Goal: Task Accomplishment & Management: Manage account settings

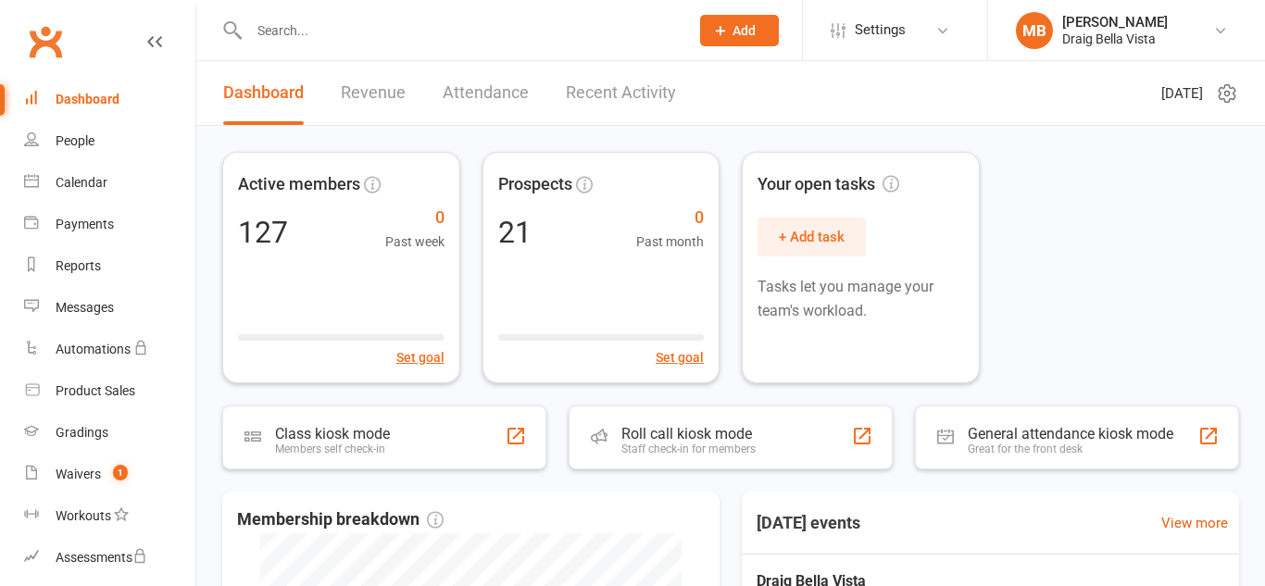
click at [308, 28] on input "text" at bounding box center [460, 31] width 433 height 26
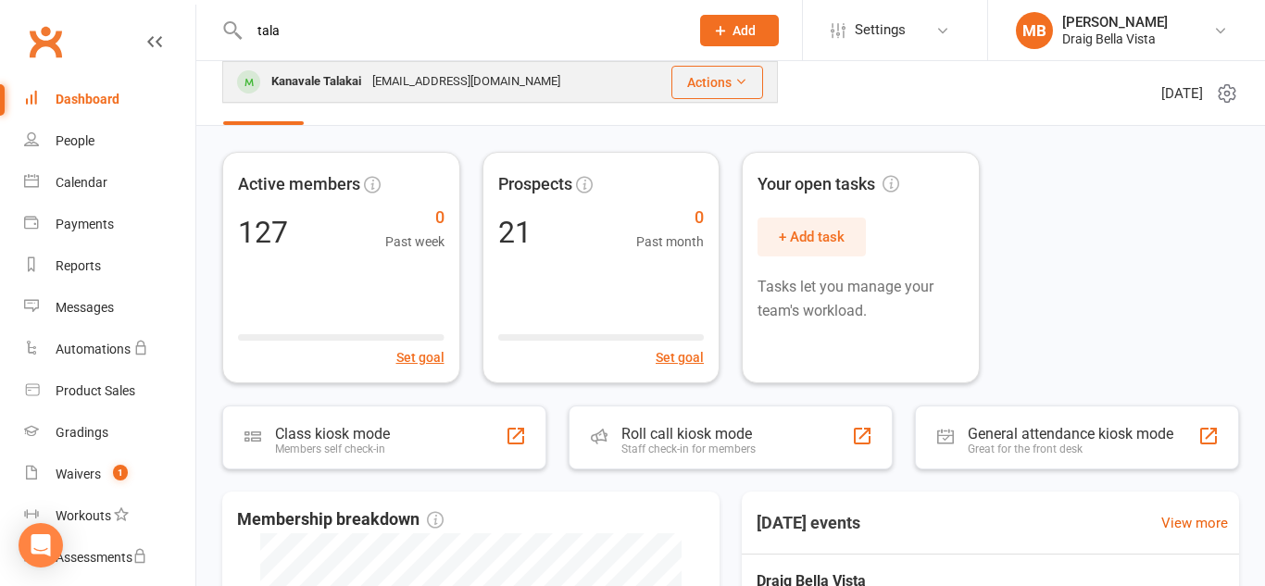
type input "tala"
click at [493, 78] on div "[EMAIL_ADDRESS][DOMAIN_NAME]" at bounding box center [466, 82] width 199 height 27
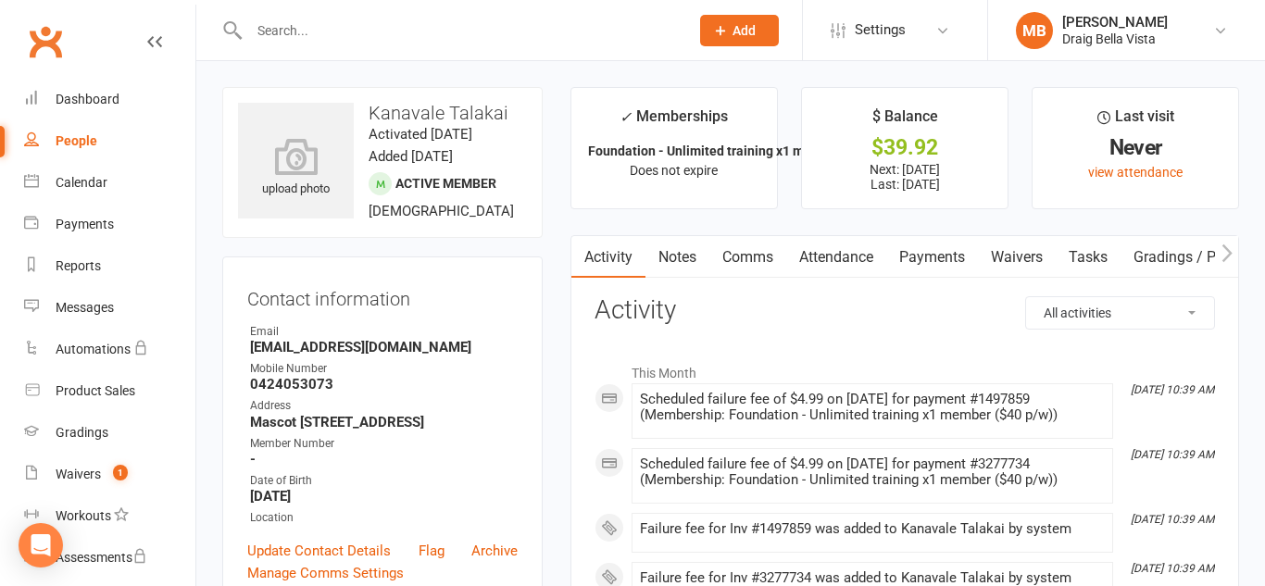
click at [938, 268] on link "Payments" at bounding box center [933, 257] width 92 height 43
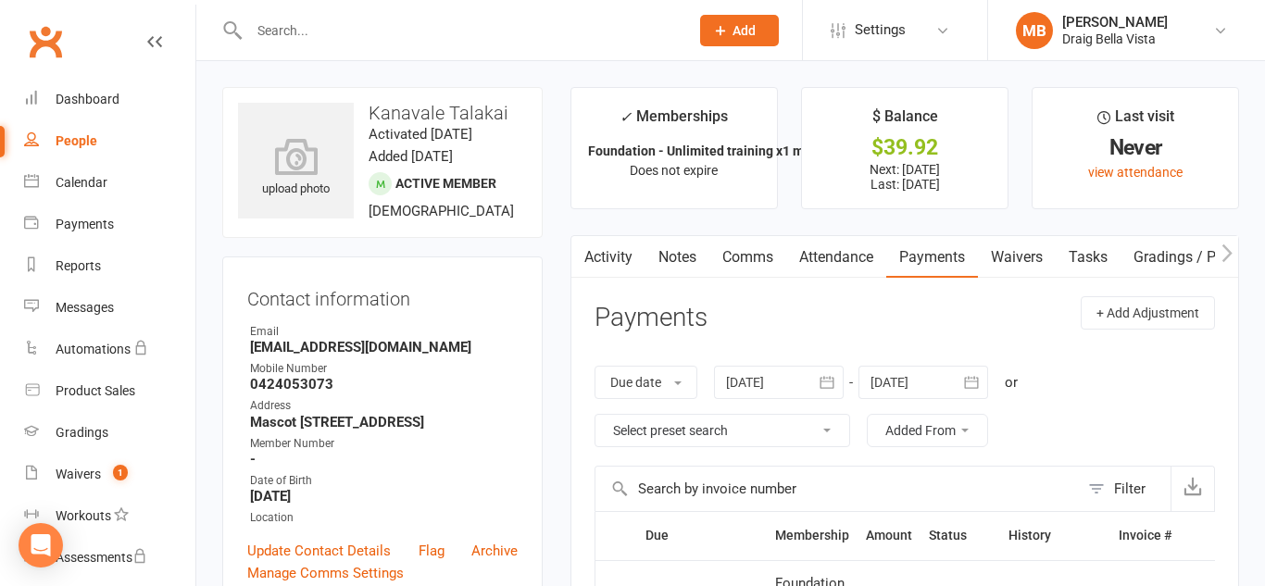
click at [936, 35] on icon at bounding box center [943, 30] width 15 height 15
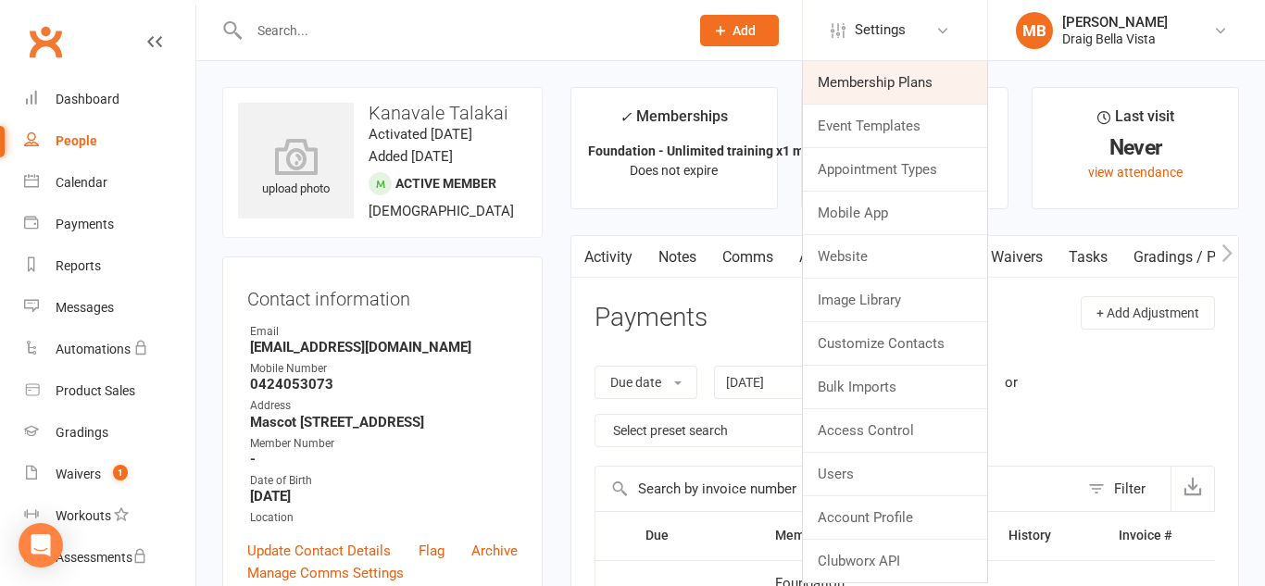
click at [915, 73] on link "Membership Plans" at bounding box center [895, 82] width 184 height 43
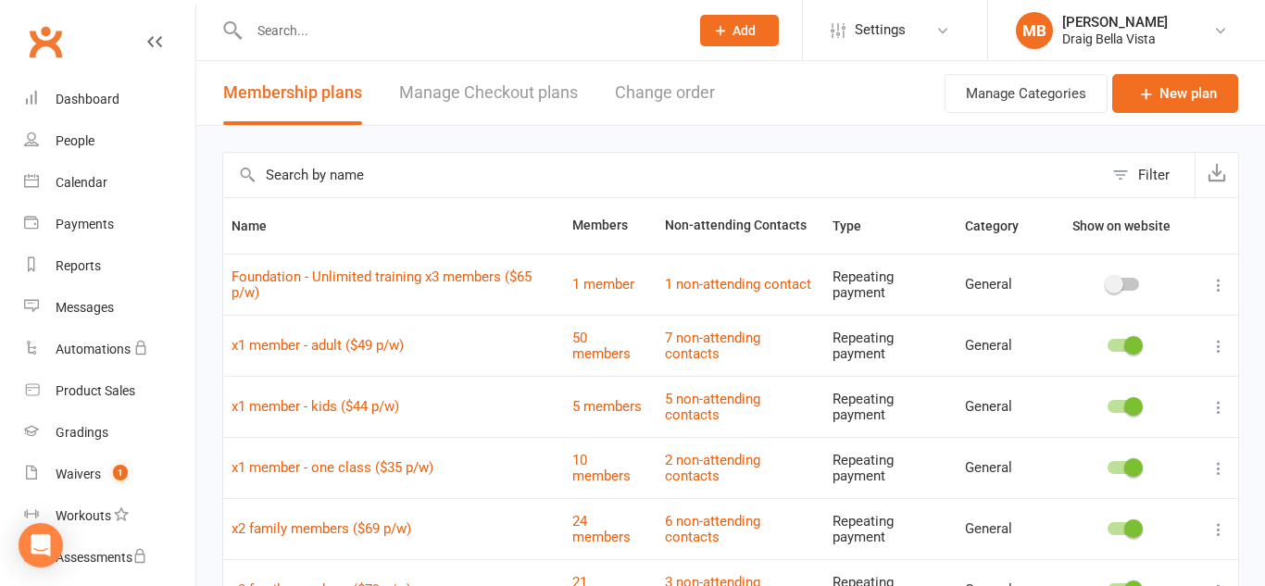
scroll to position [70, 0]
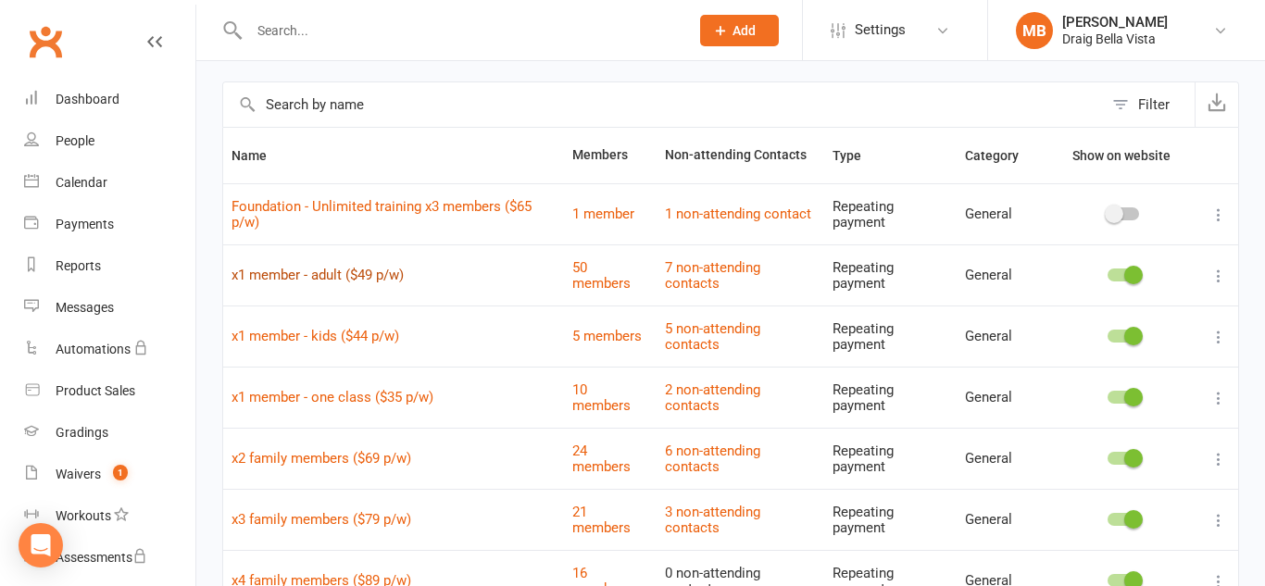
click at [331, 271] on link "x1 member - adult ($49 p/w)" at bounding box center [318, 275] width 172 height 17
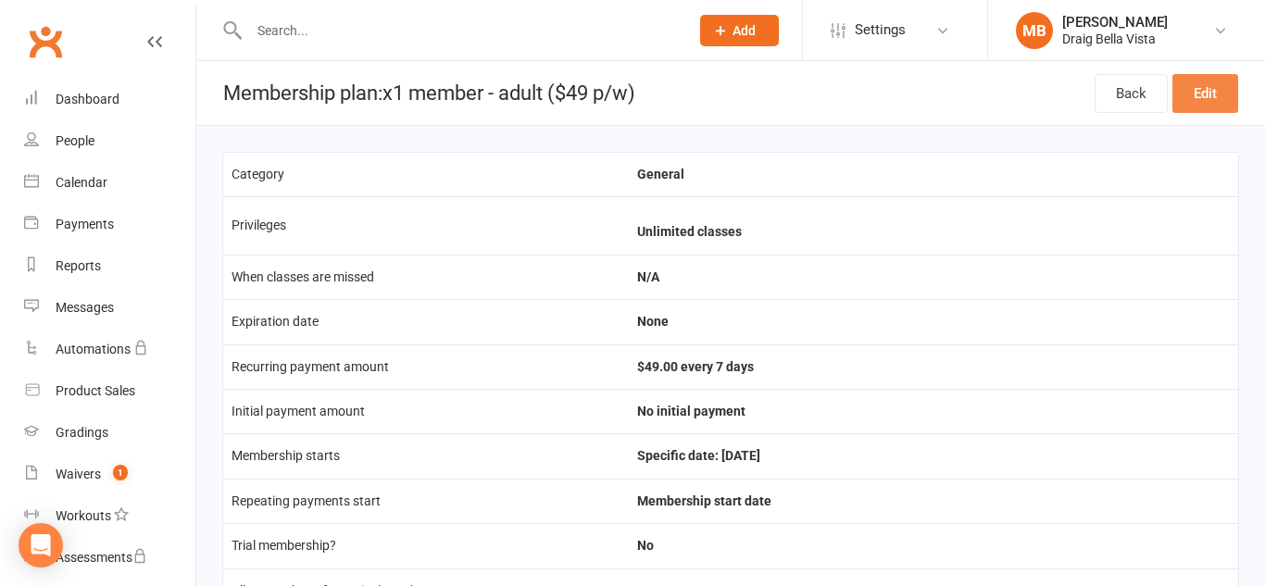
click at [1215, 88] on link "Edit" at bounding box center [1206, 93] width 66 height 39
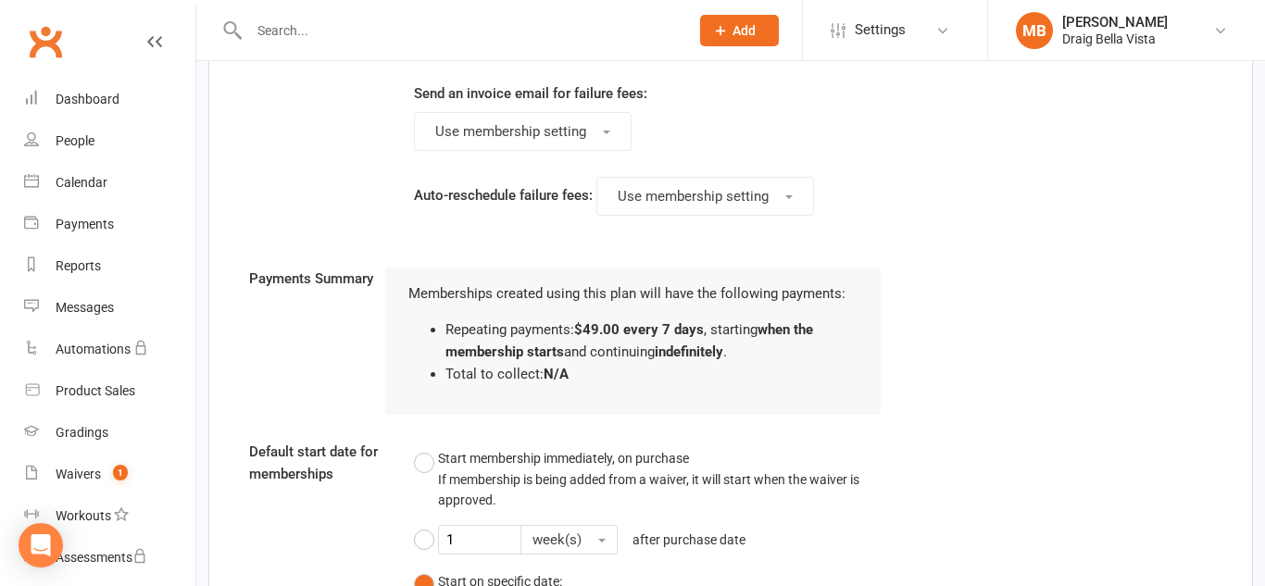
scroll to position [1913, 0]
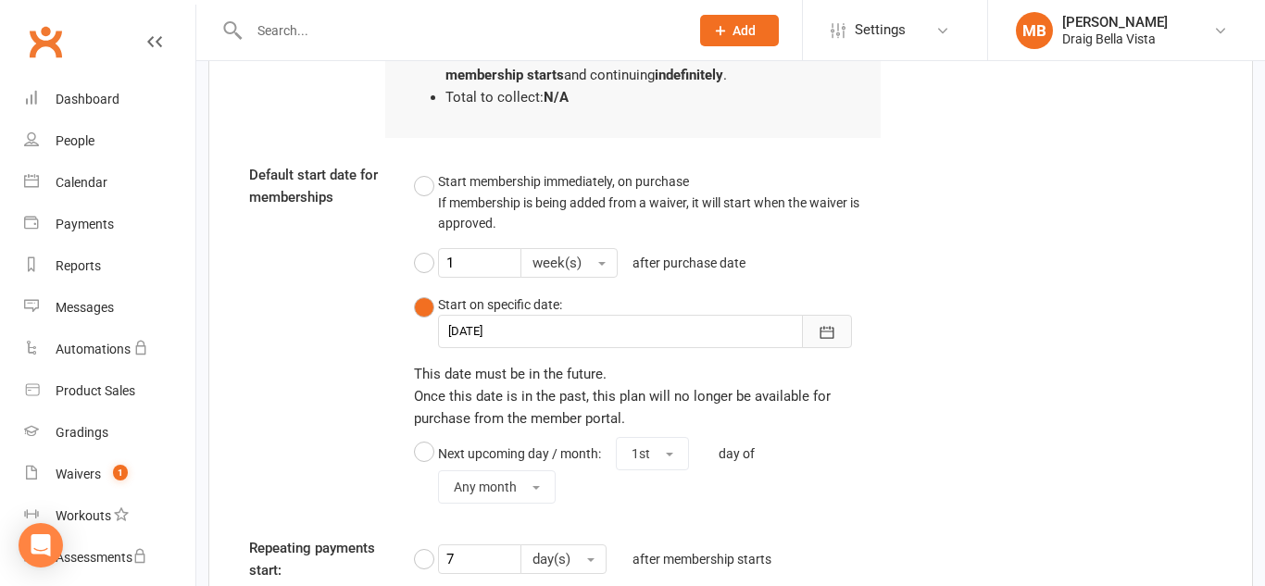
click at [826, 332] on icon "button" at bounding box center [828, 332] width 14 height 12
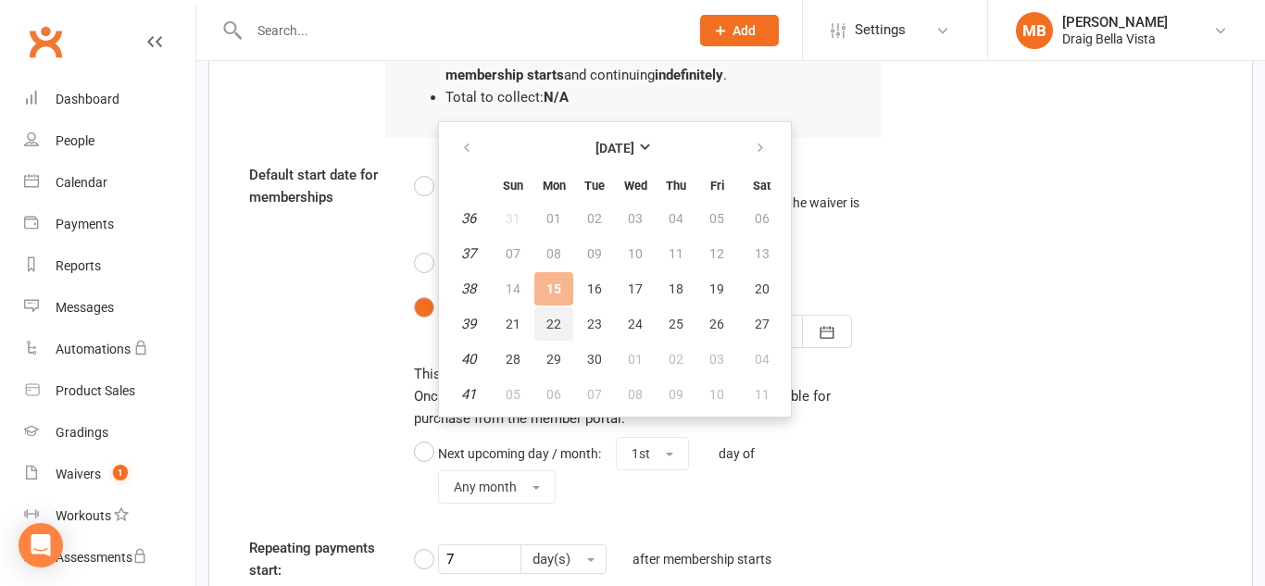
click at [548, 321] on span "22" at bounding box center [554, 324] width 15 height 15
type input "[DATE]"
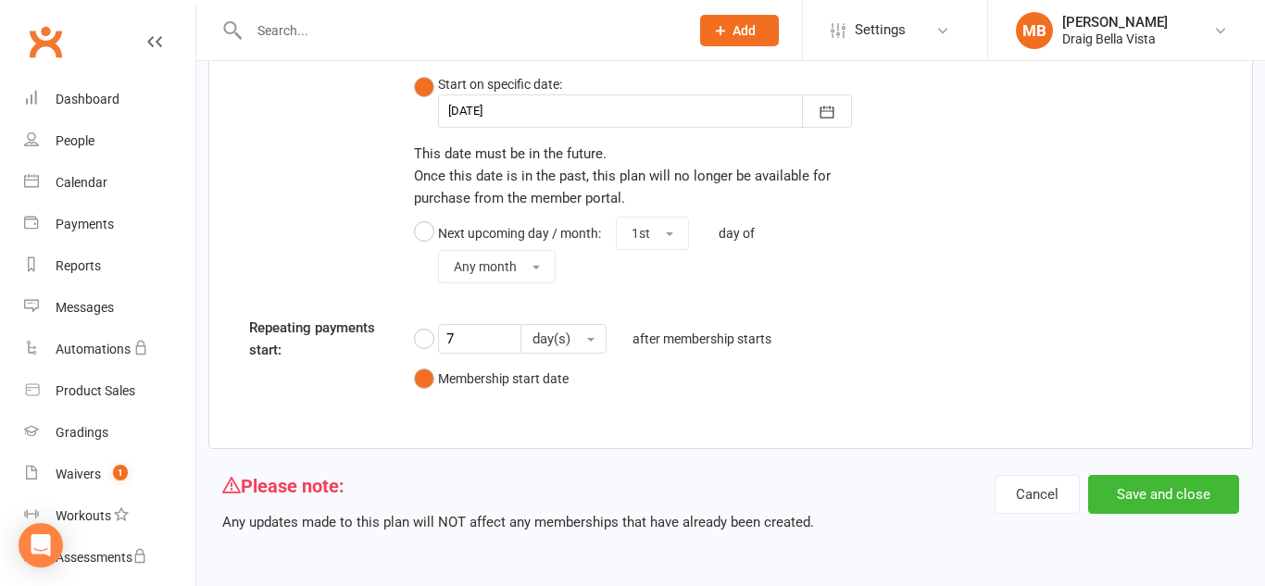
scroll to position [2133, 0]
click at [1123, 492] on button "Save and close" at bounding box center [1164, 495] width 151 height 39
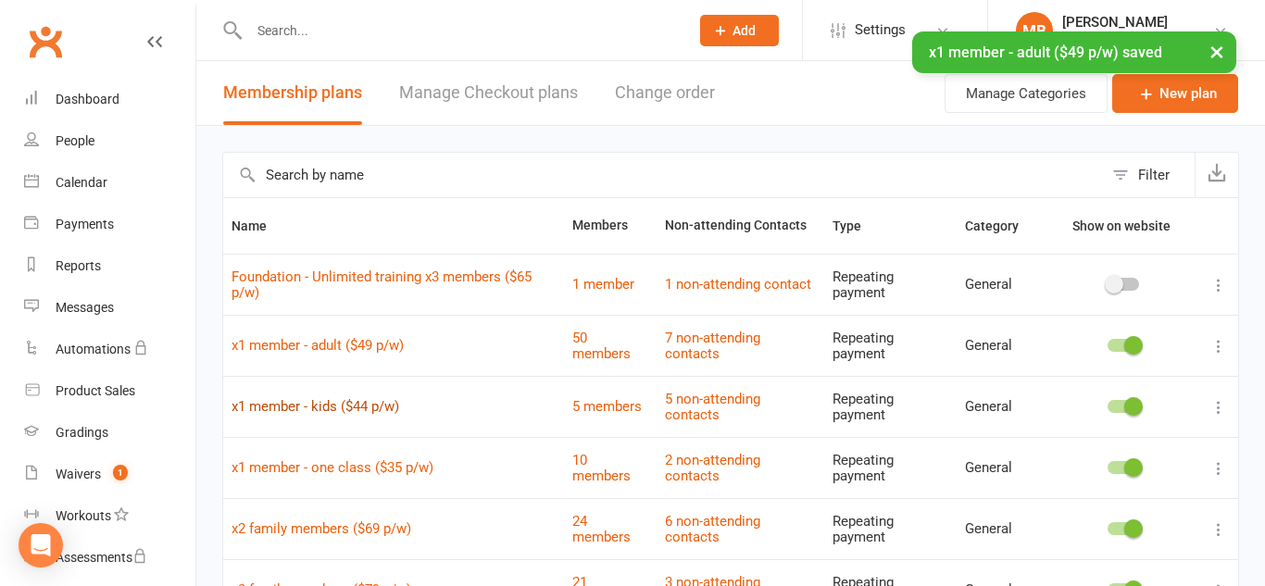
click at [360, 406] on link "x1 member - kids ($44 p/w)" at bounding box center [316, 406] width 168 height 17
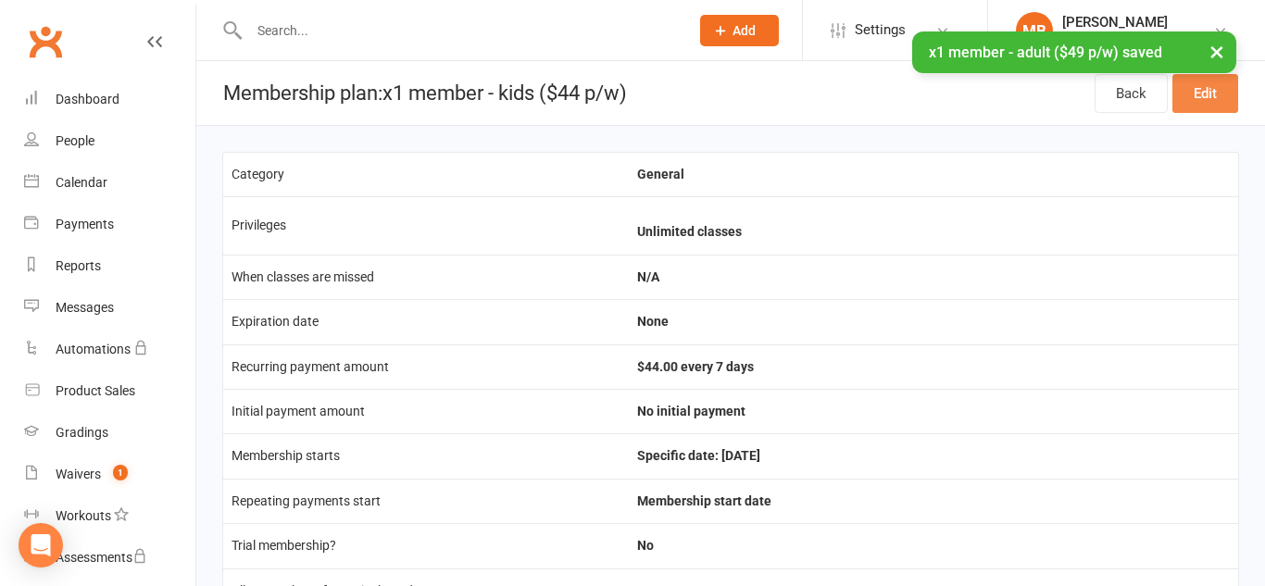
click at [1212, 99] on link "Edit" at bounding box center [1206, 93] width 66 height 39
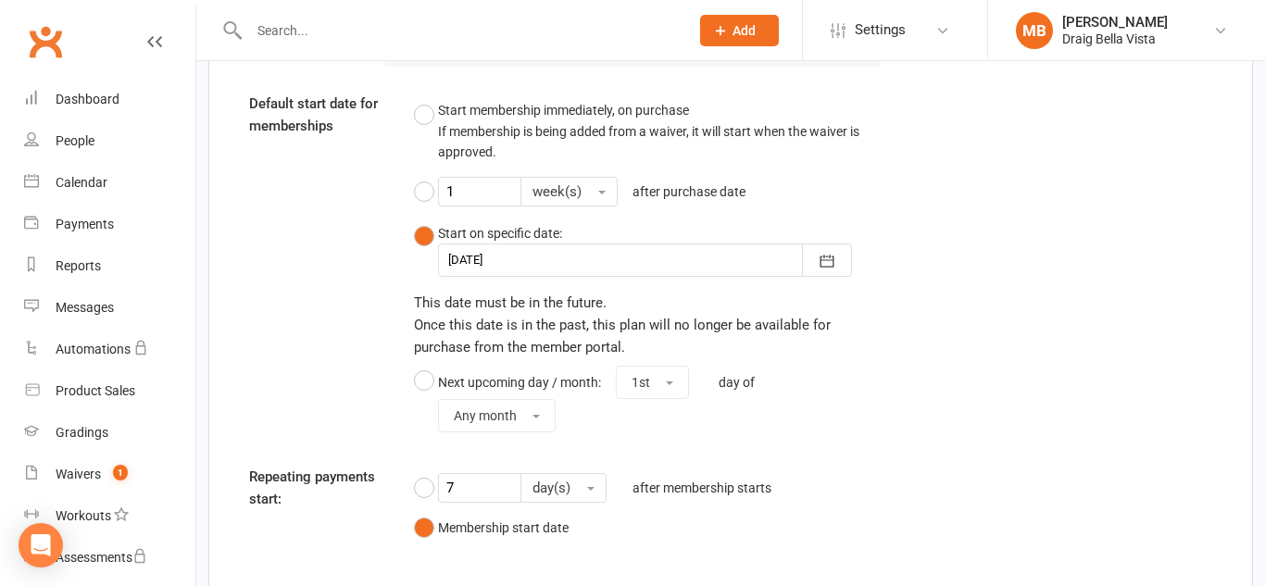
scroll to position [1988, 0]
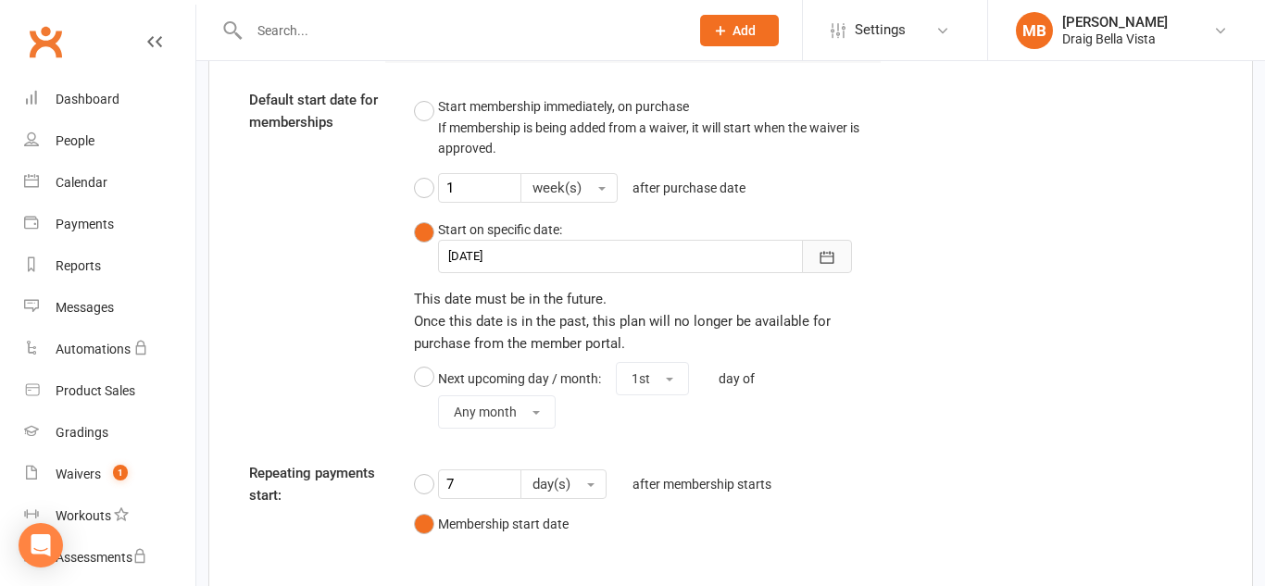
click at [835, 264] on icon "button" at bounding box center [827, 257] width 19 height 19
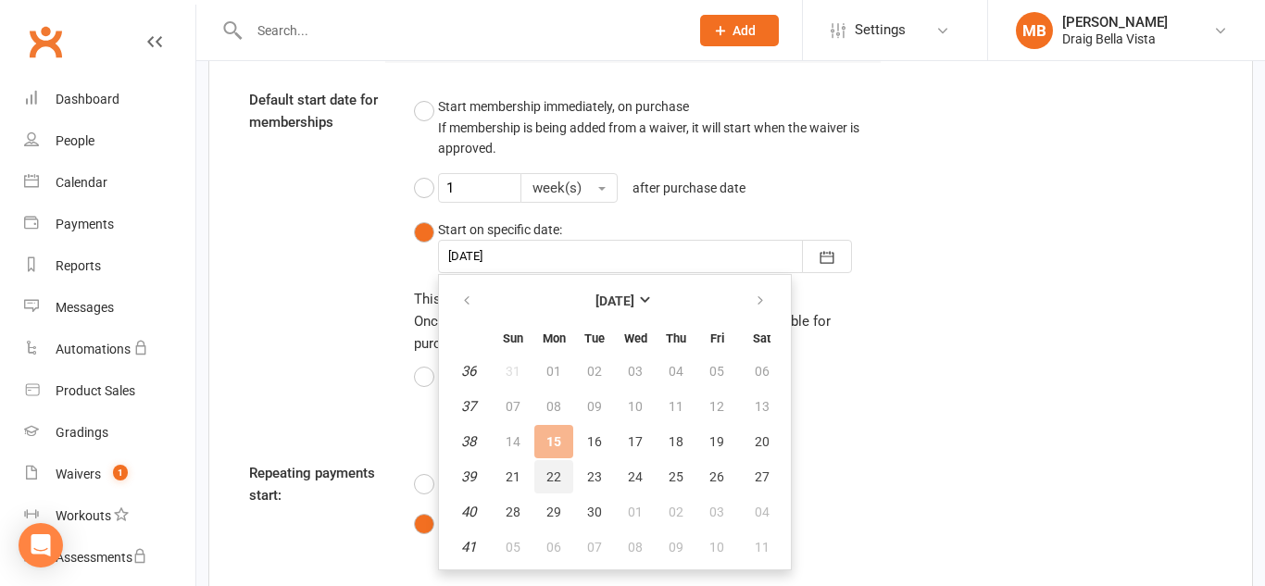
click at [558, 472] on span "22" at bounding box center [554, 477] width 15 height 15
type input "[DATE]"
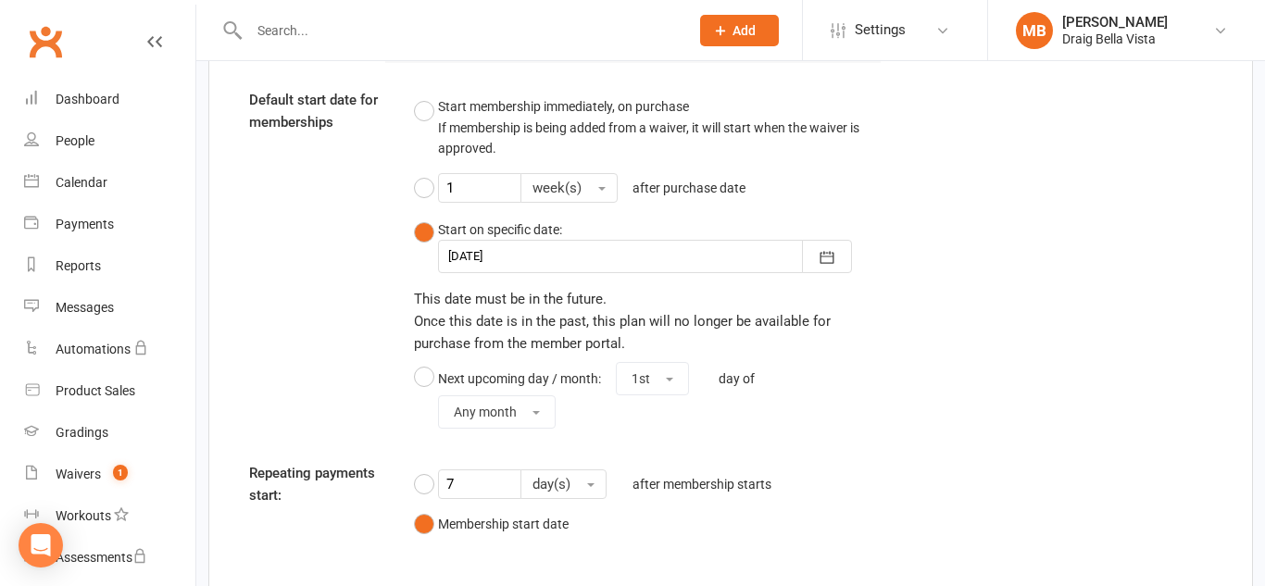
click at [1119, 278] on div "Default start date for memberships Start membership immediately, on purchase If…" at bounding box center [730, 262] width 991 height 347
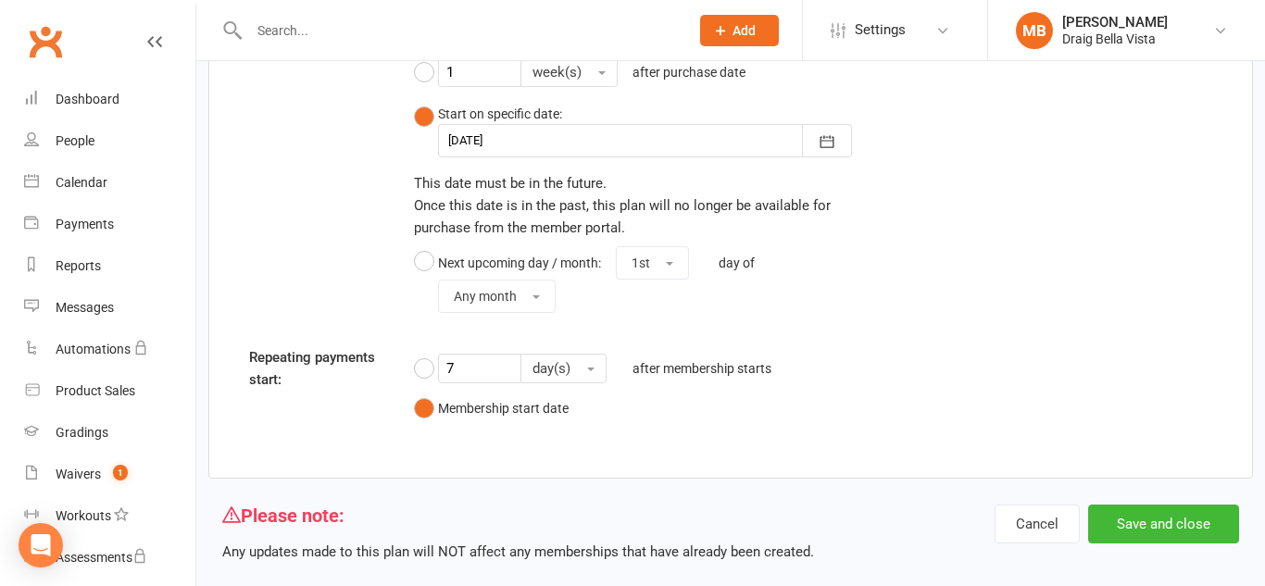
scroll to position [2102, 0]
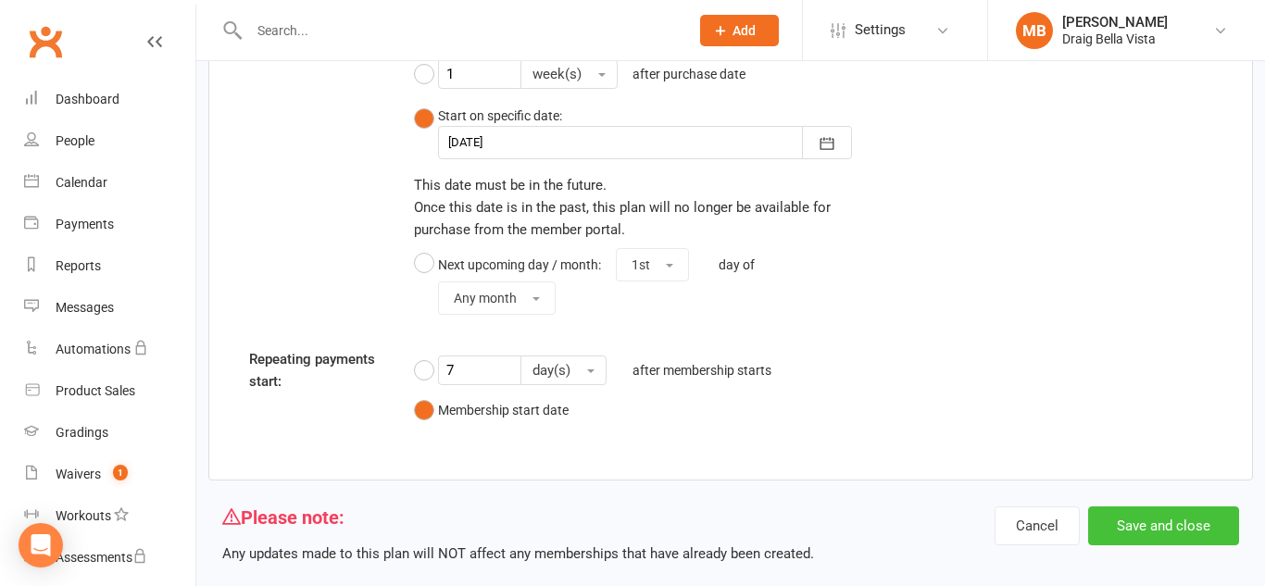
click at [1126, 516] on button "Save and close" at bounding box center [1164, 526] width 151 height 39
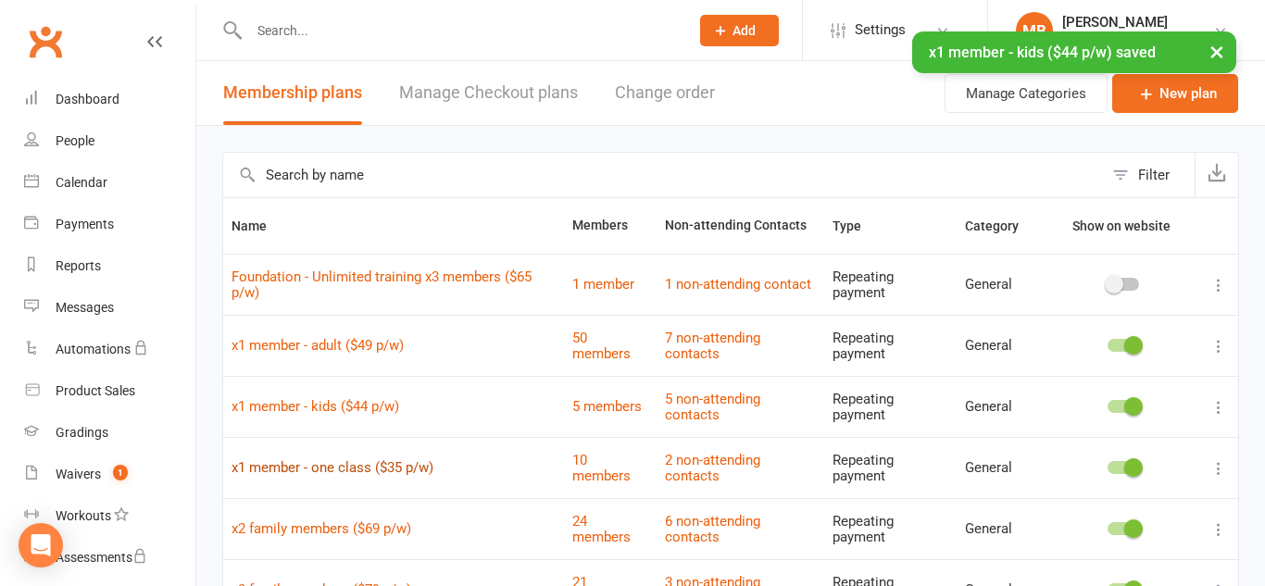
click at [384, 472] on link "x1 member - one class ($35 p/w)" at bounding box center [333, 468] width 202 height 17
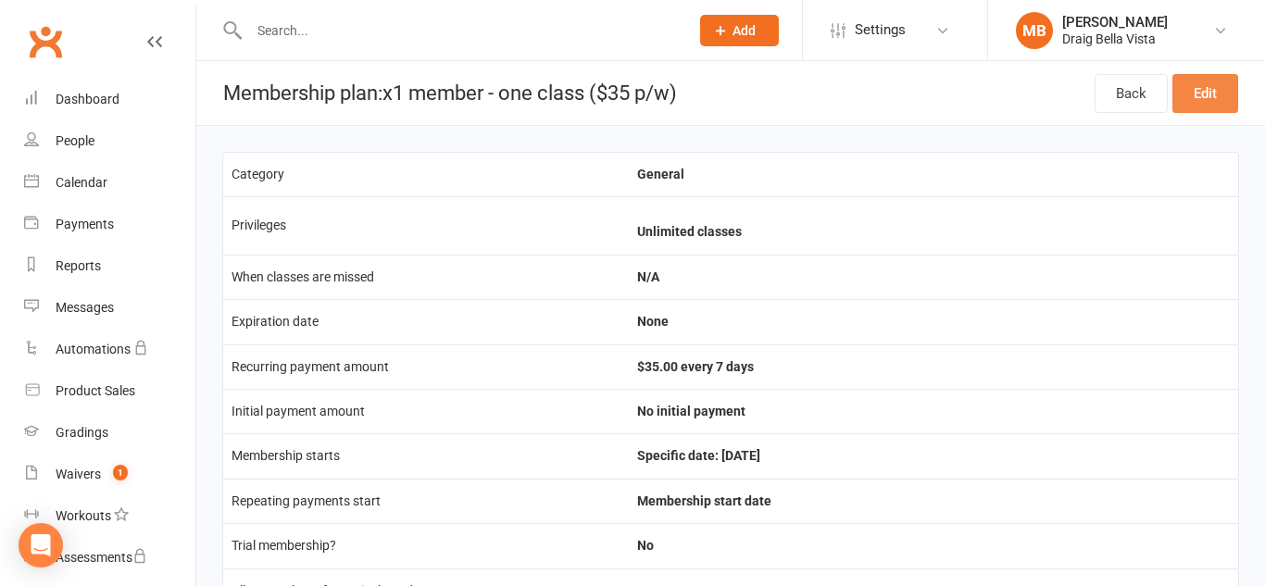
click at [1203, 86] on link "Edit" at bounding box center [1206, 93] width 66 height 39
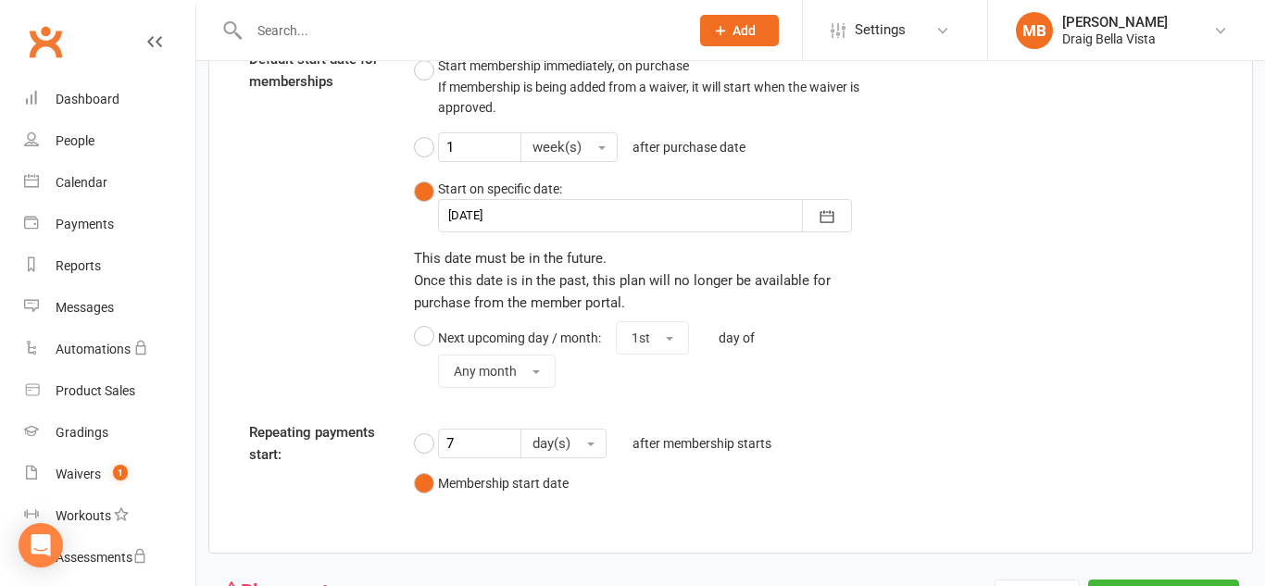
scroll to position [2033, 0]
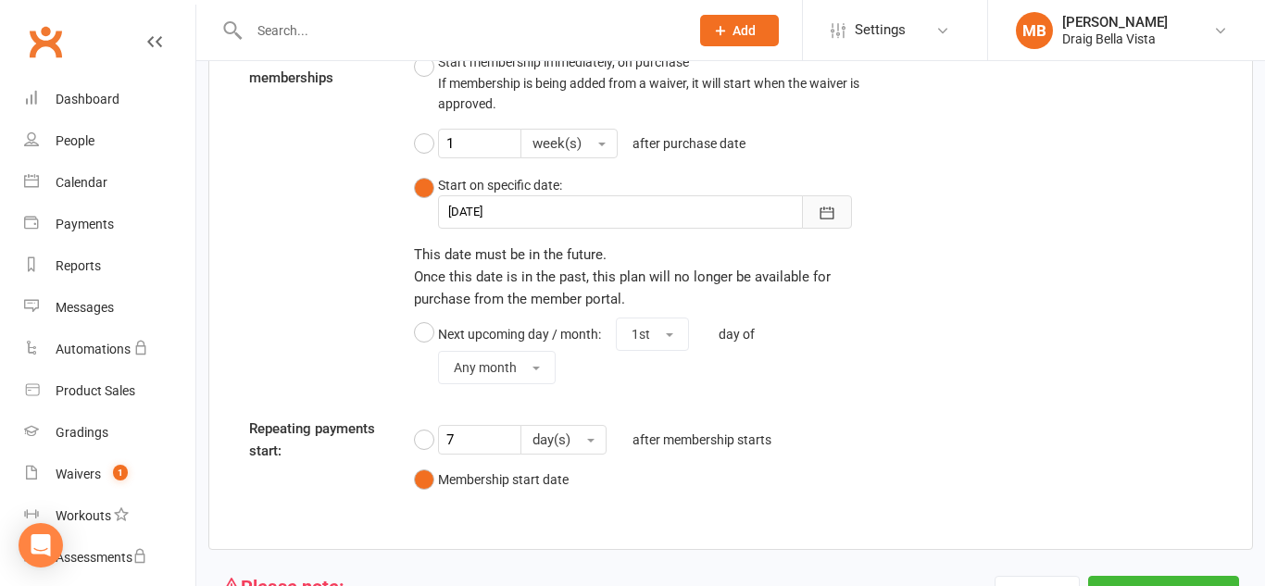
click at [835, 222] on button "button" at bounding box center [827, 211] width 50 height 33
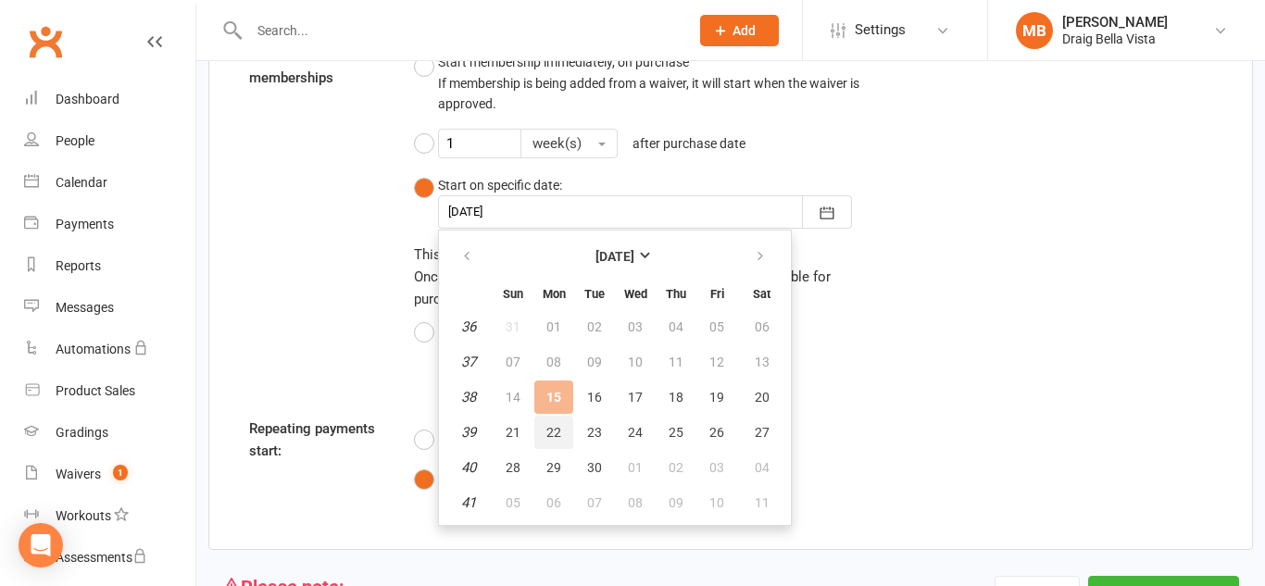
click at [558, 434] on span "22" at bounding box center [554, 432] width 15 height 15
type input "[DATE]"
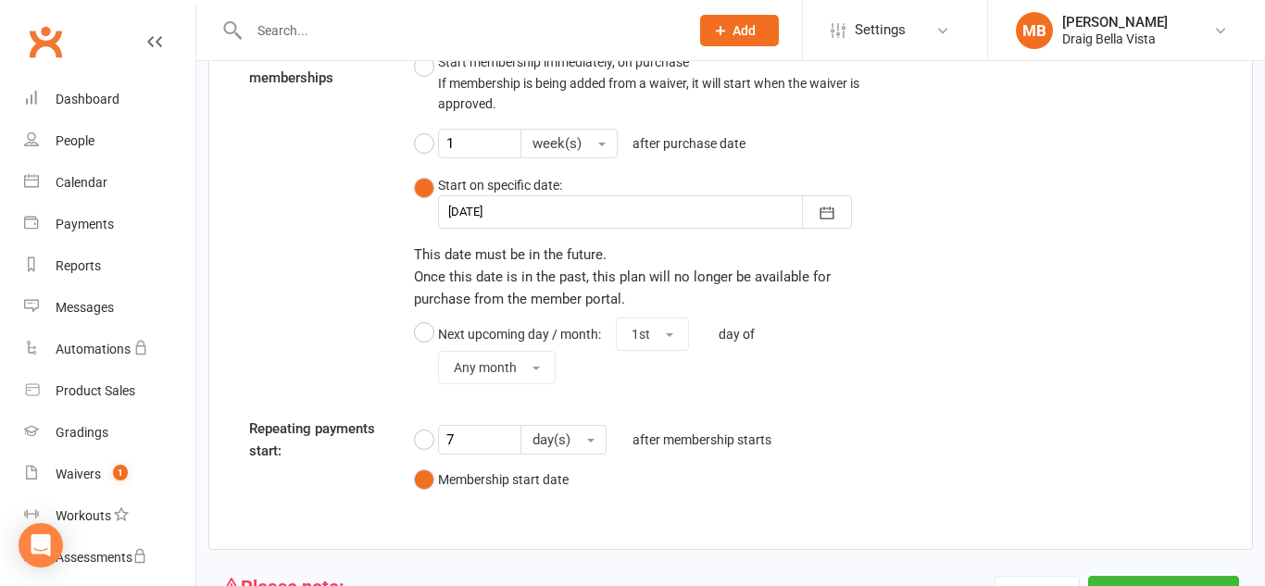
scroll to position [2134, 0]
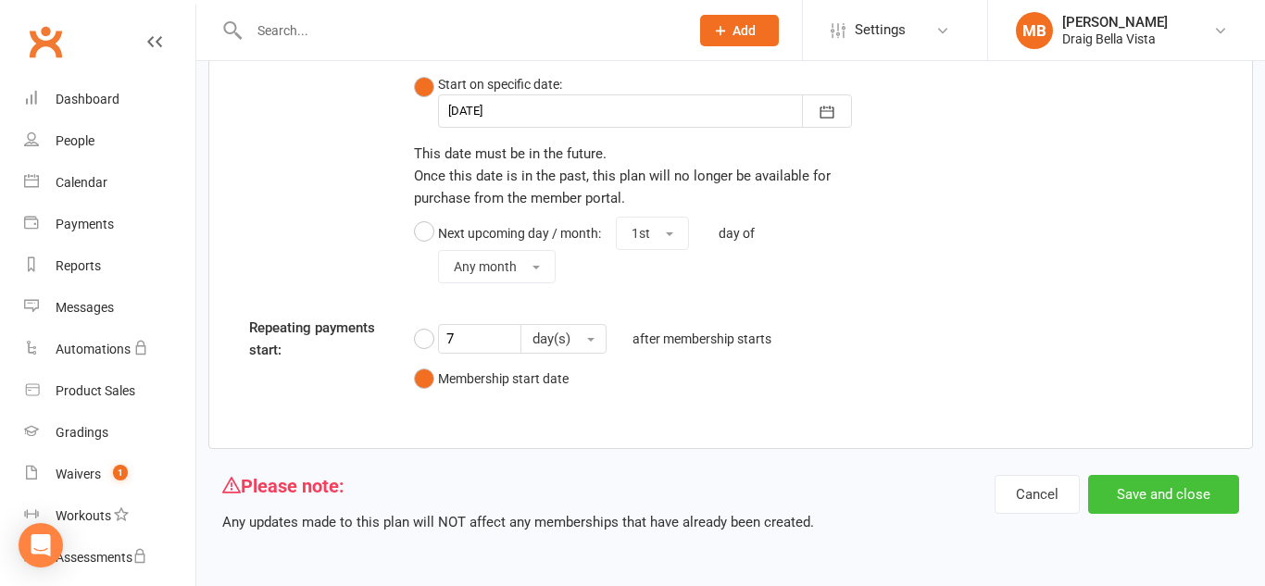
click at [1183, 503] on button "Save and close" at bounding box center [1164, 494] width 151 height 39
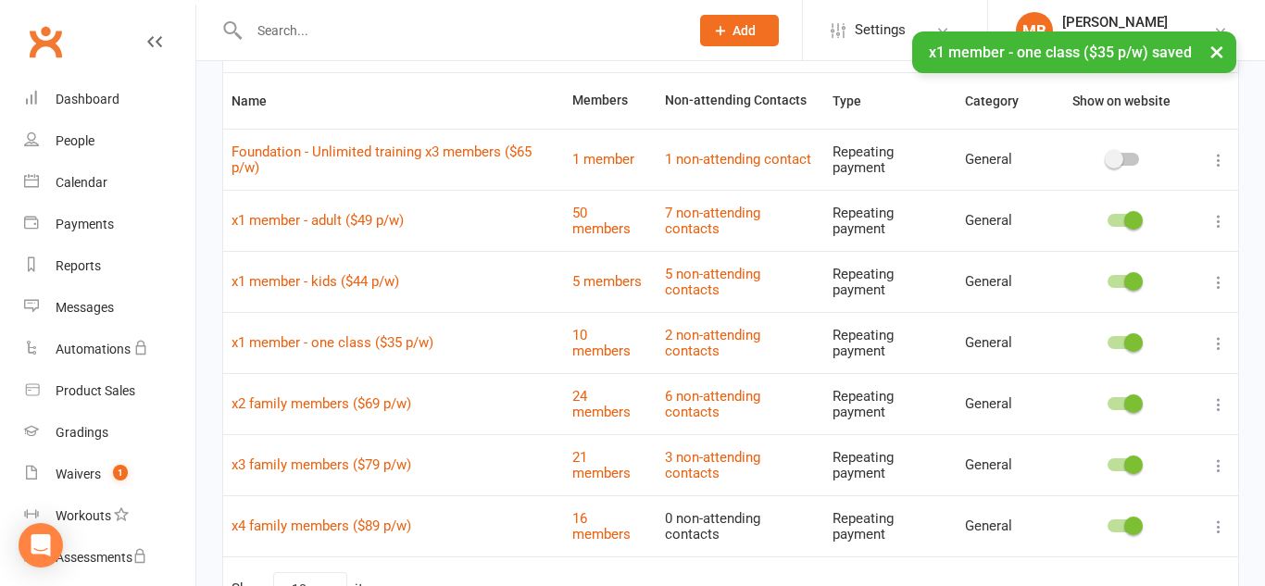
scroll to position [128, 0]
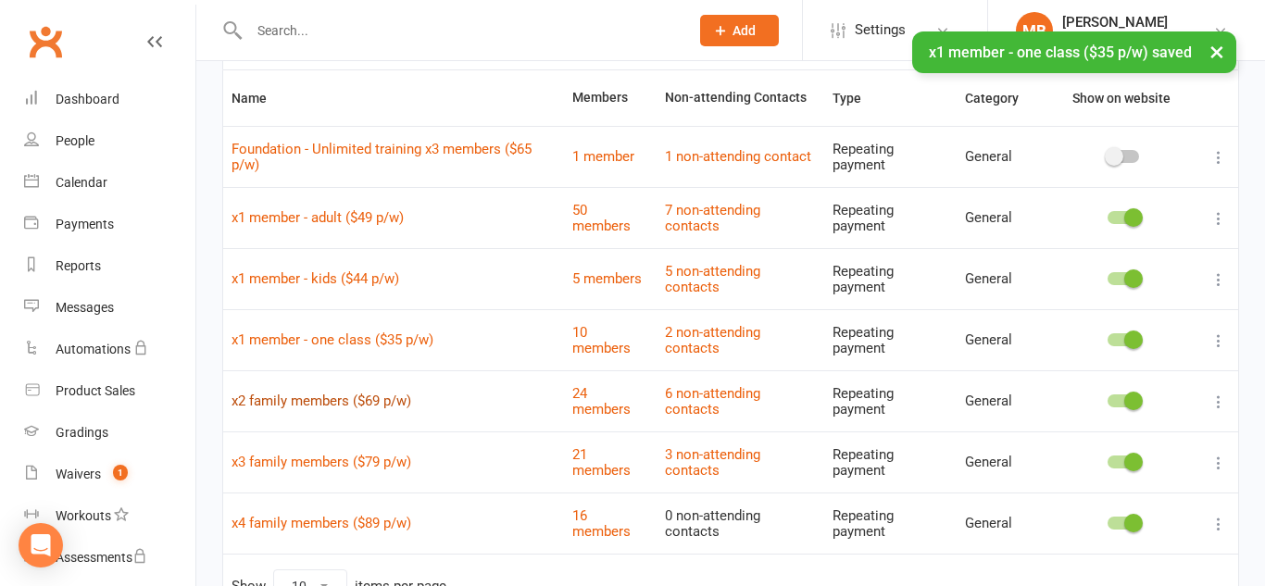
click at [385, 406] on link "x2 family members ($69 p/w)" at bounding box center [322, 401] width 180 height 17
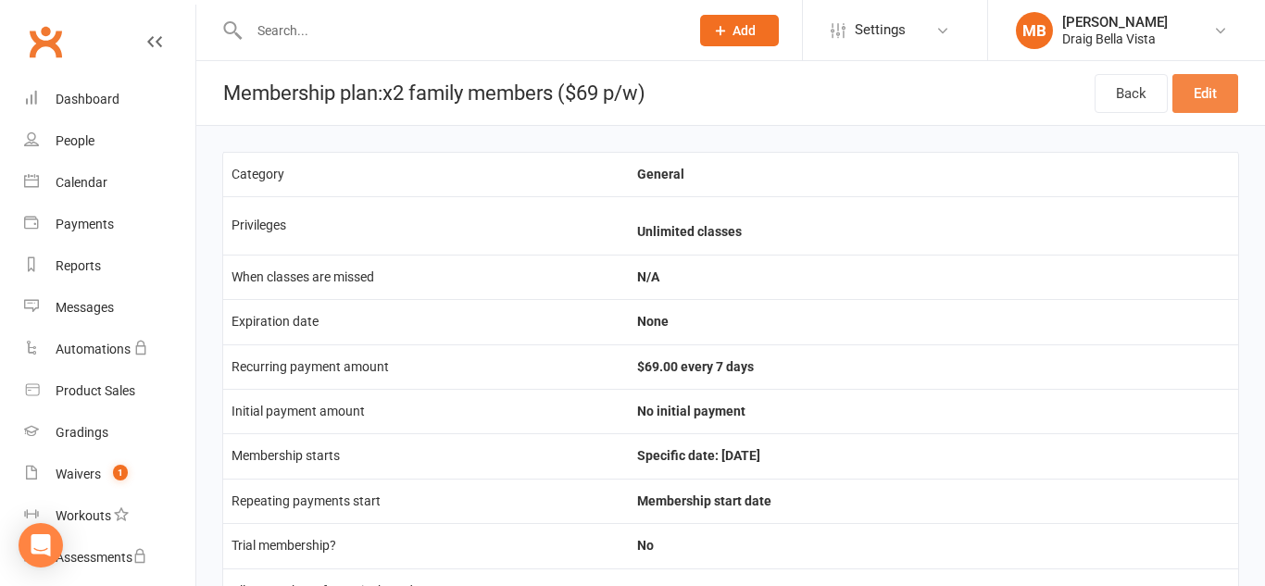
click at [1204, 105] on link "Edit" at bounding box center [1206, 93] width 66 height 39
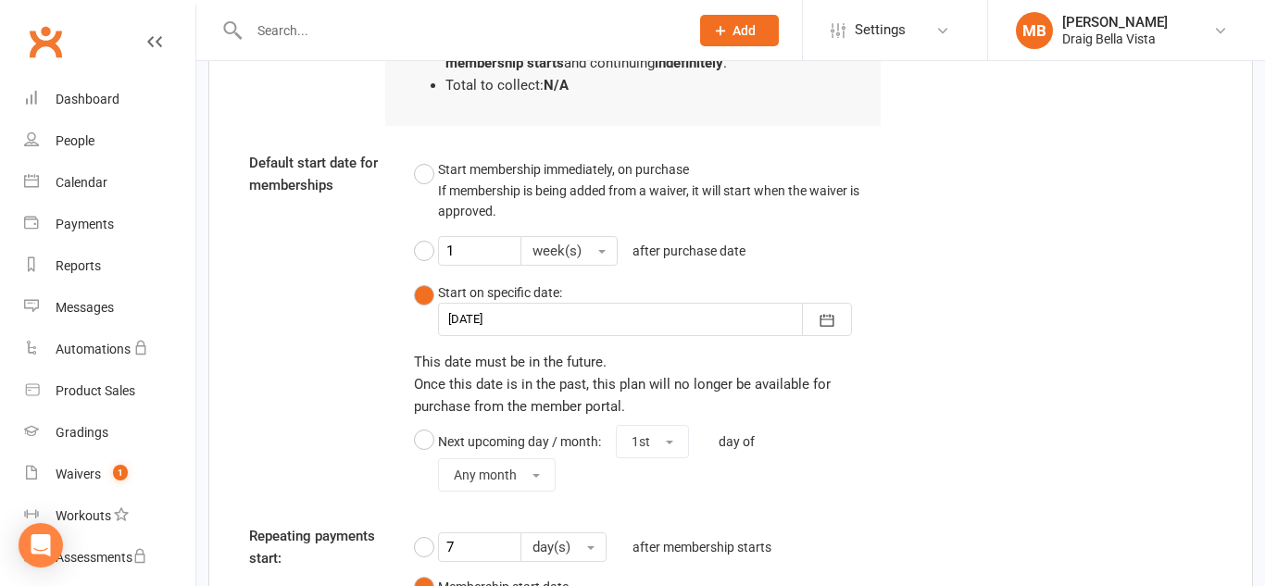
scroll to position [1920, 0]
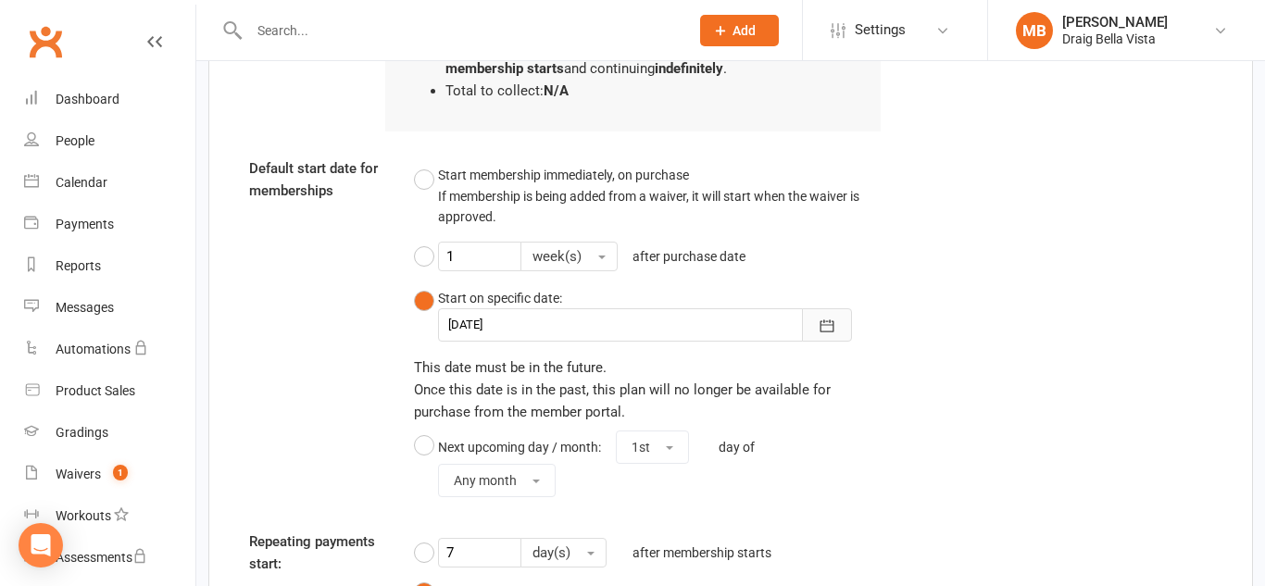
click at [837, 326] on button "button" at bounding box center [827, 324] width 50 height 33
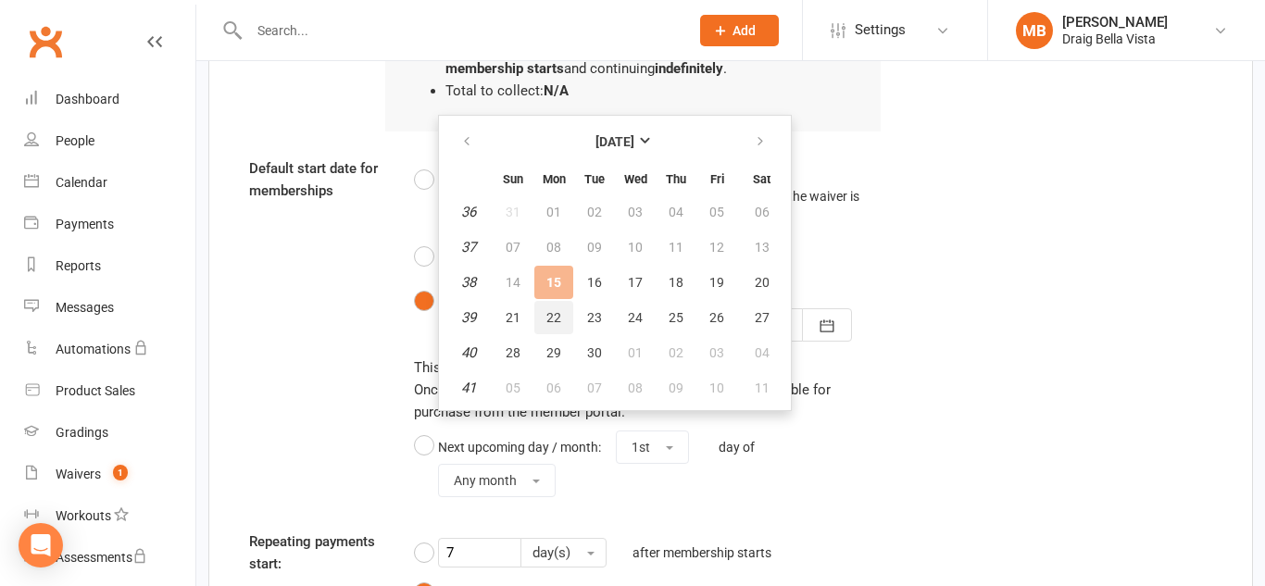
click at [549, 320] on span "22" at bounding box center [554, 317] width 15 height 15
type input "[DATE]"
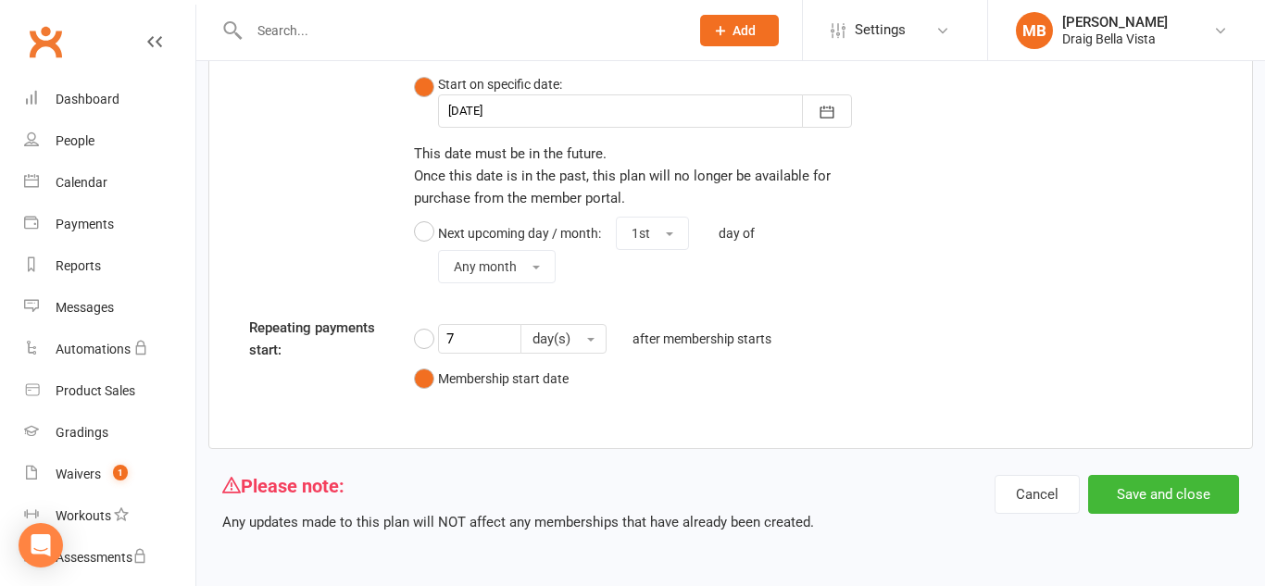
scroll to position [2131, 0]
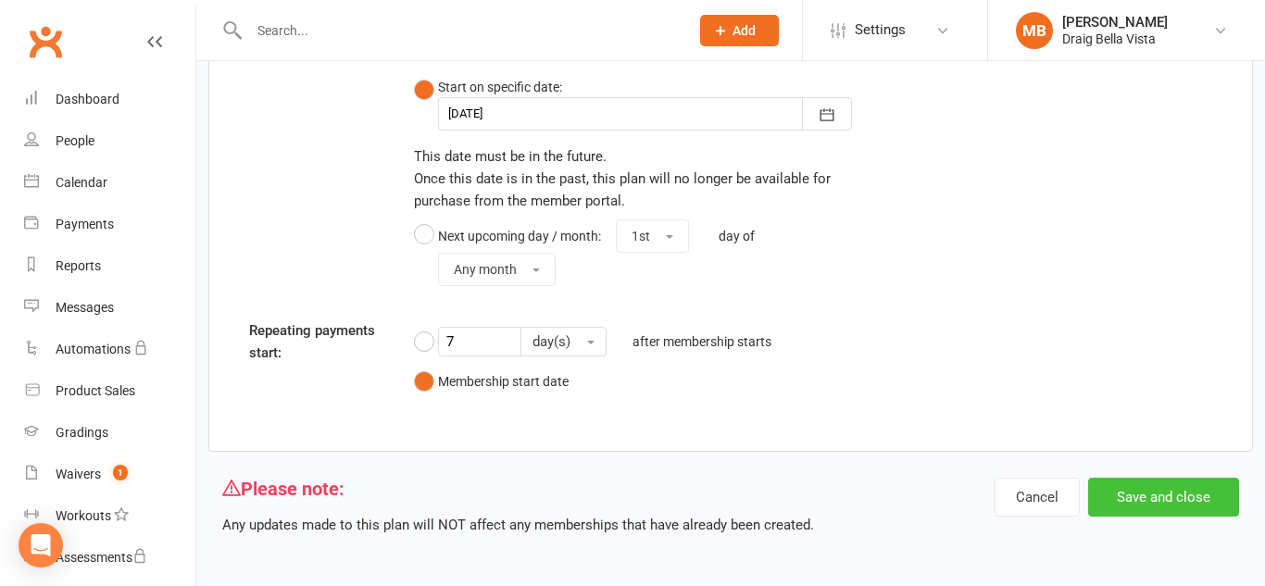
click at [1123, 493] on button "Save and close" at bounding box center [1164, 497] width 151 height 39
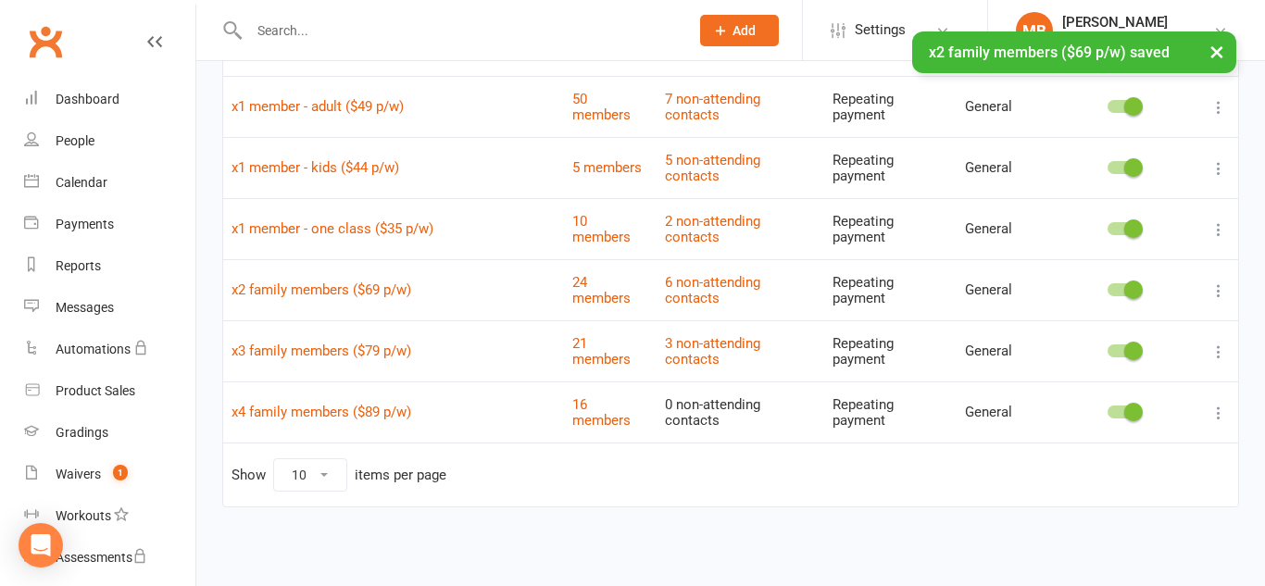
scroll to position [238, 0]
click at [392, 349] on link "x3 family members ($79 p/w)" at bounding box center [322, 352] width 180 height 17
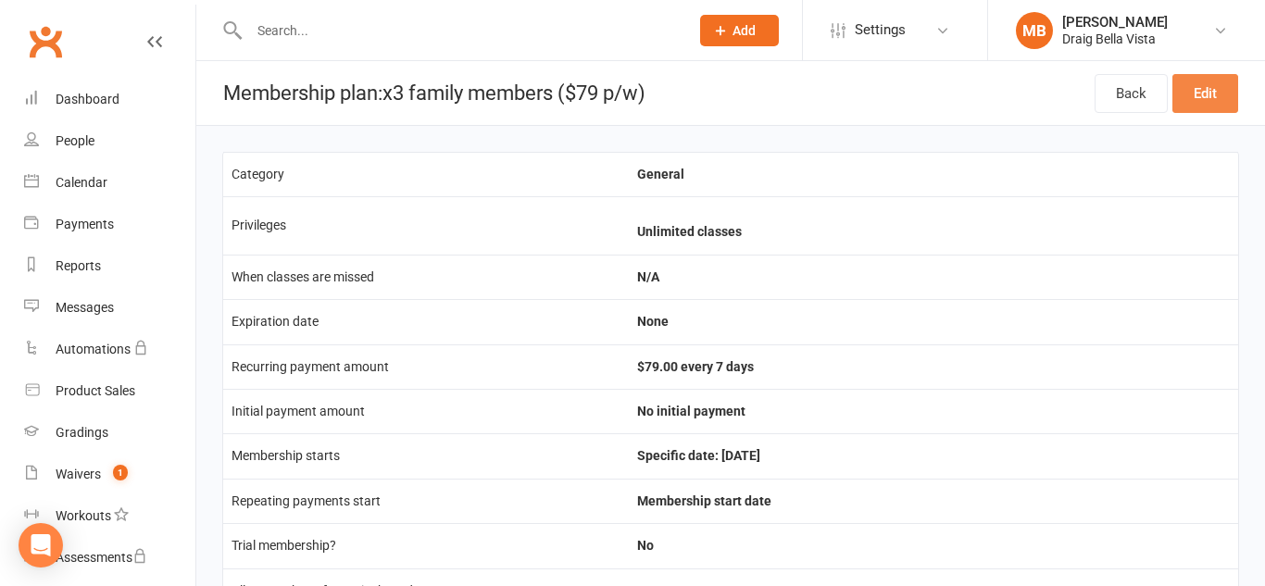
click at [1201, 88] on link "Edit" at bounding box center [1206, 93] width 66 height 39
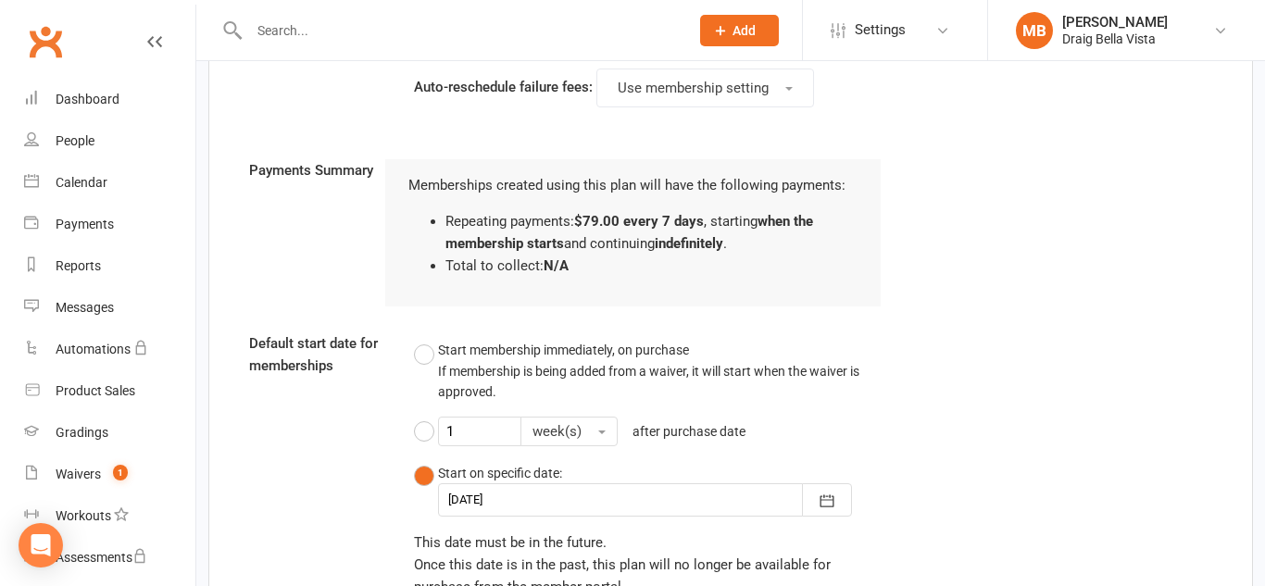
scroll to position [1742, 0]
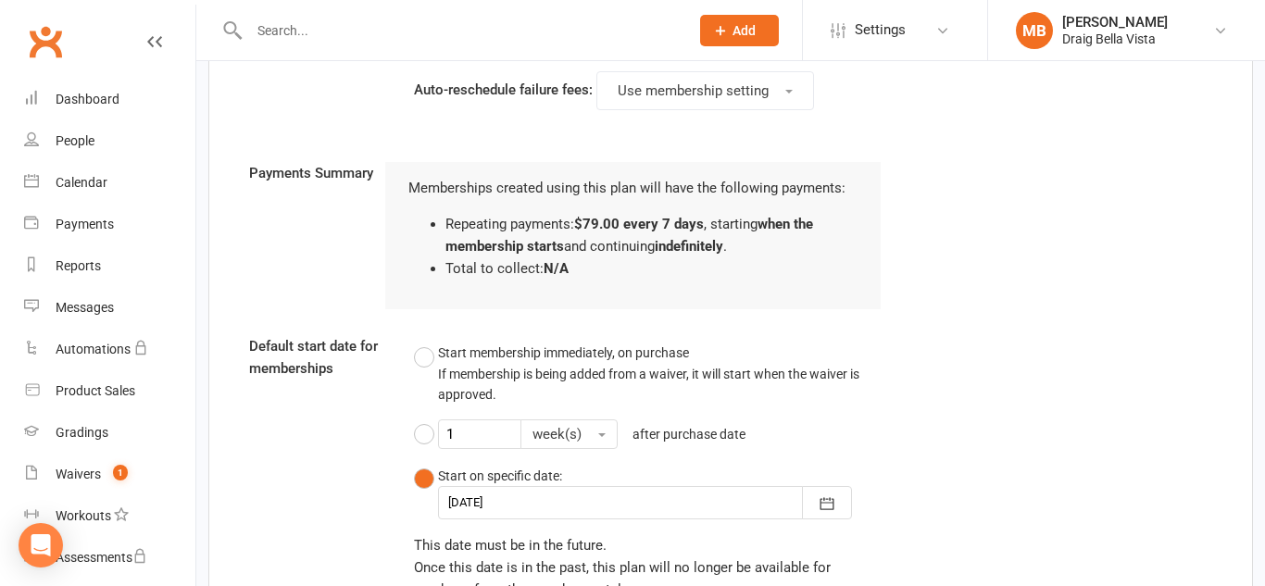
click at [825, 503] on icon "button" at bounding box center [828, 503] width 14 height 12
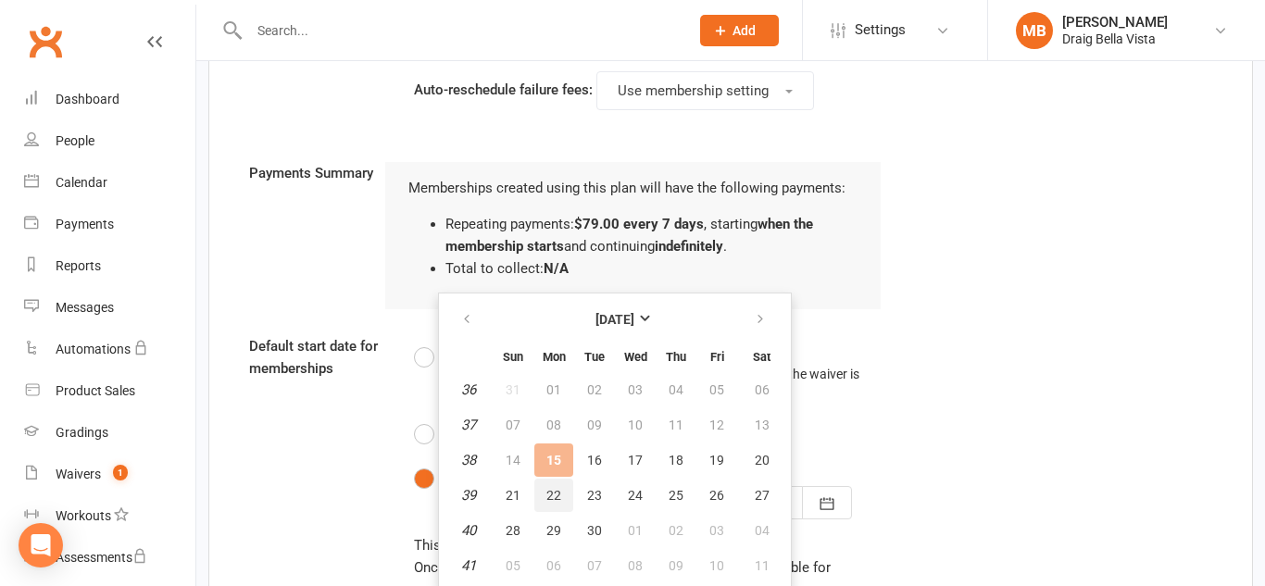
click at [552, 498] on span "22" at bounding box center [554, 495] width 15 height 15
type input "[DATE]"
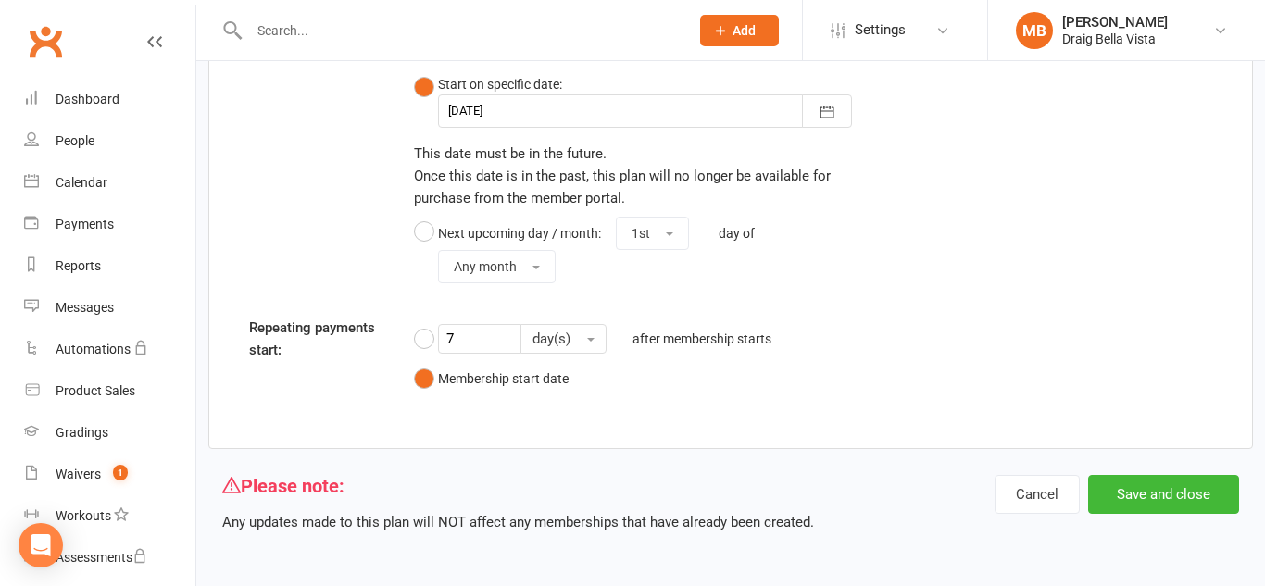
scroll to position [2133, 0]
click at [1192, 502] on button "Save and close" at bounding box center [1164, 495] width 151 height 39
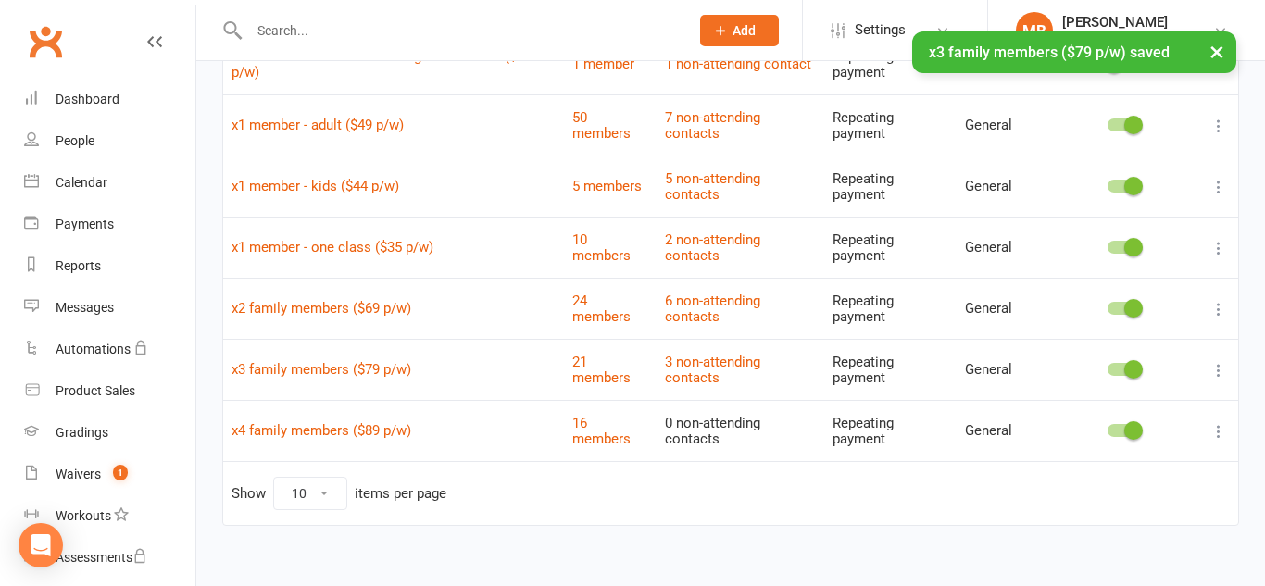
scroll to position [239, 0]
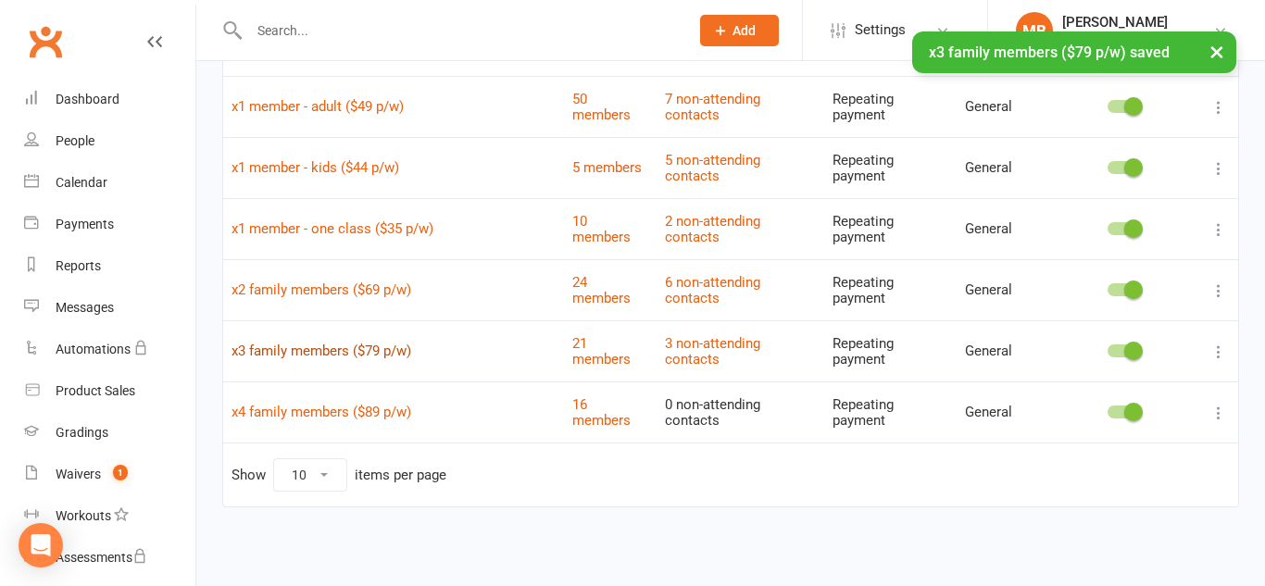
click at [355, 355] on link "x3 family members ($79 p/w)" at bounding box center [322, 351] width 180 height 17
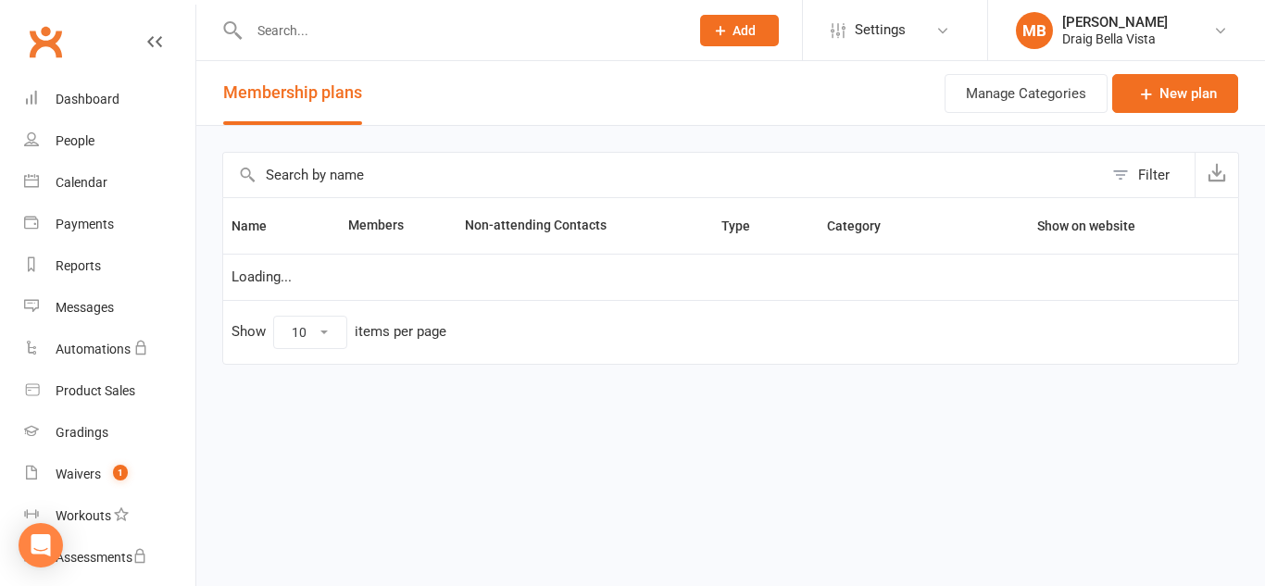
scroll to position [239, 0]
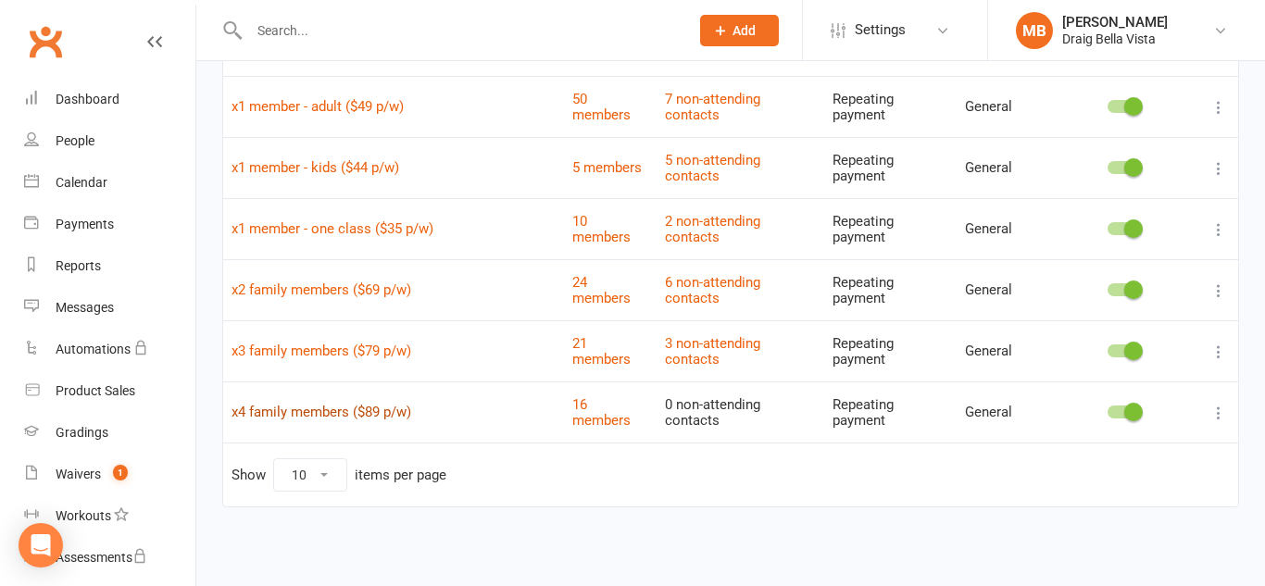
click at [323, 404] on link "x4 family members ($89 p/w)" at bounding box center [322, 412] width 180 height 17
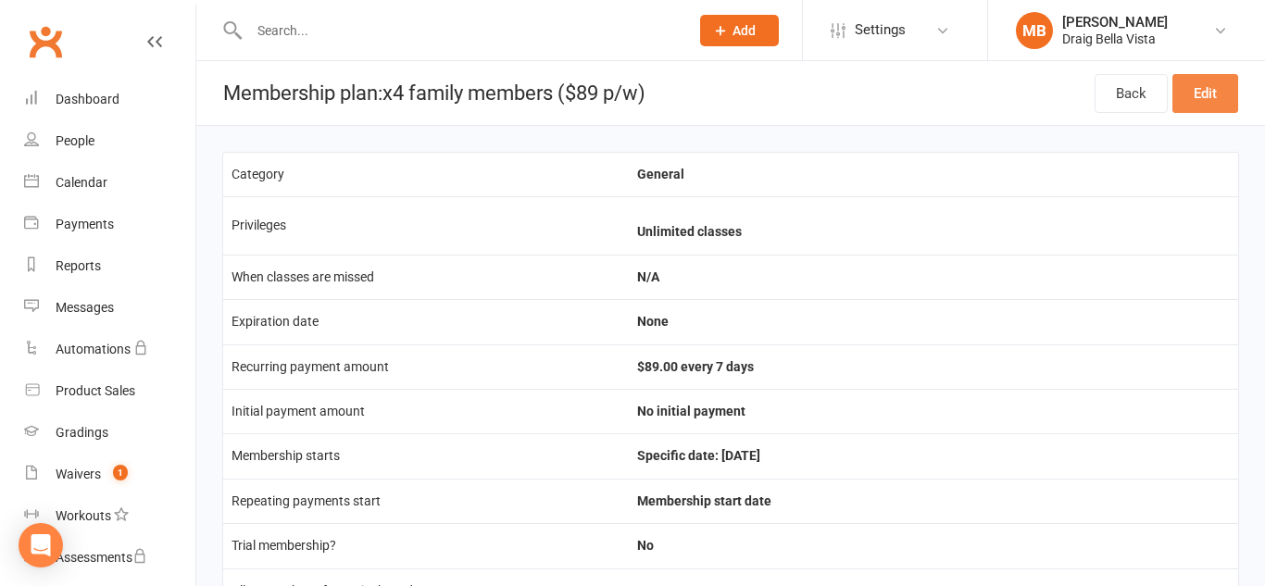
click at [1192, 90] on link "Edit" at bounding box center [1206, 93] width 66 height 39
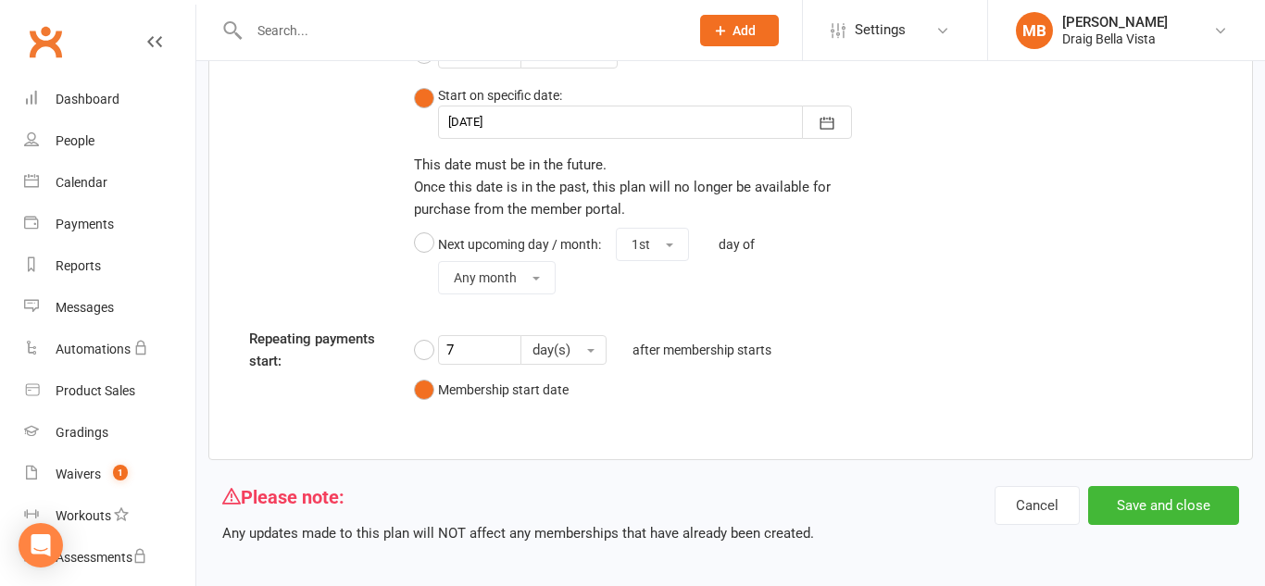
scroll to position [2120, 0]
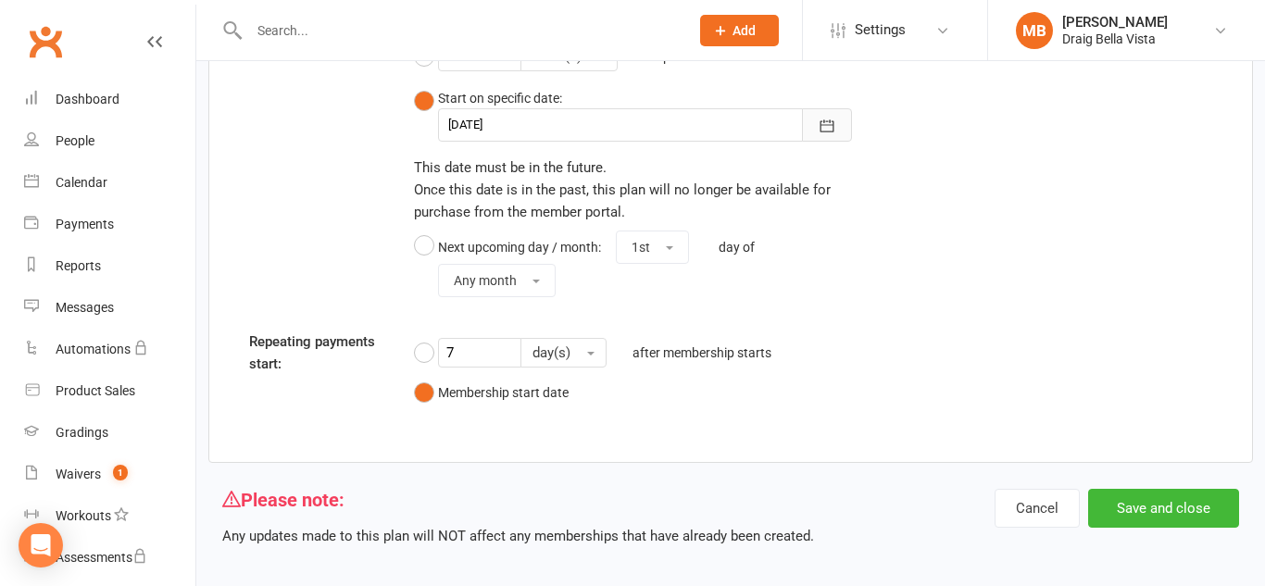
click at [825, 132] on icon "button" at bounding box center [828, 126] width 14 height 12
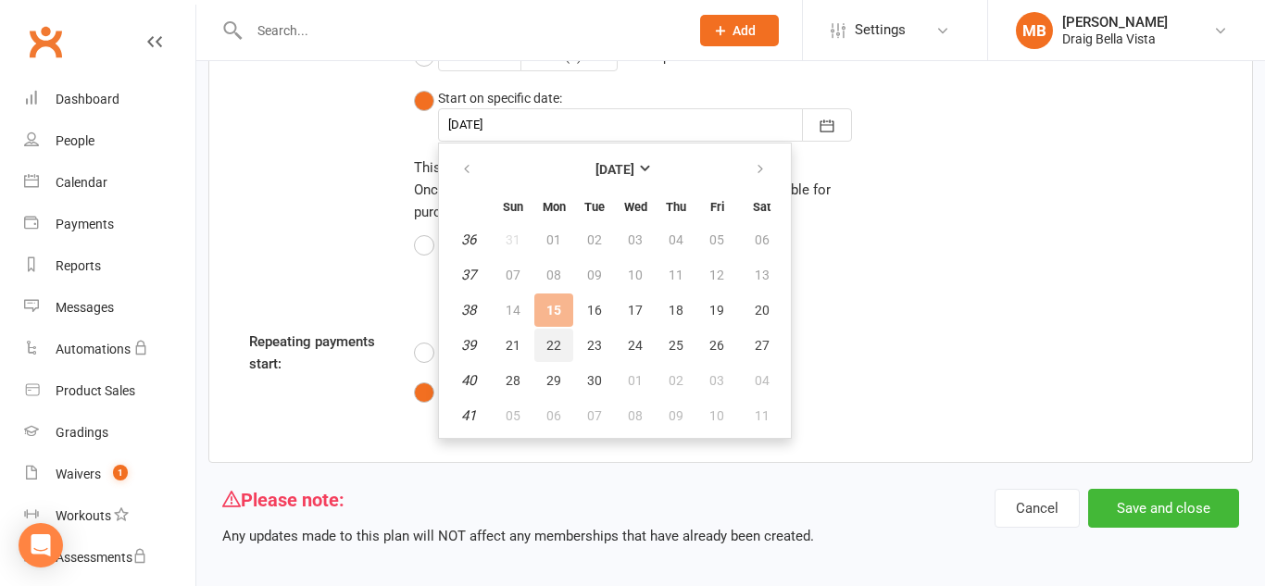
click at [550, 344] on span "22" at bounding box center [554, 345] width 15 height 15
type input "[DATE]"
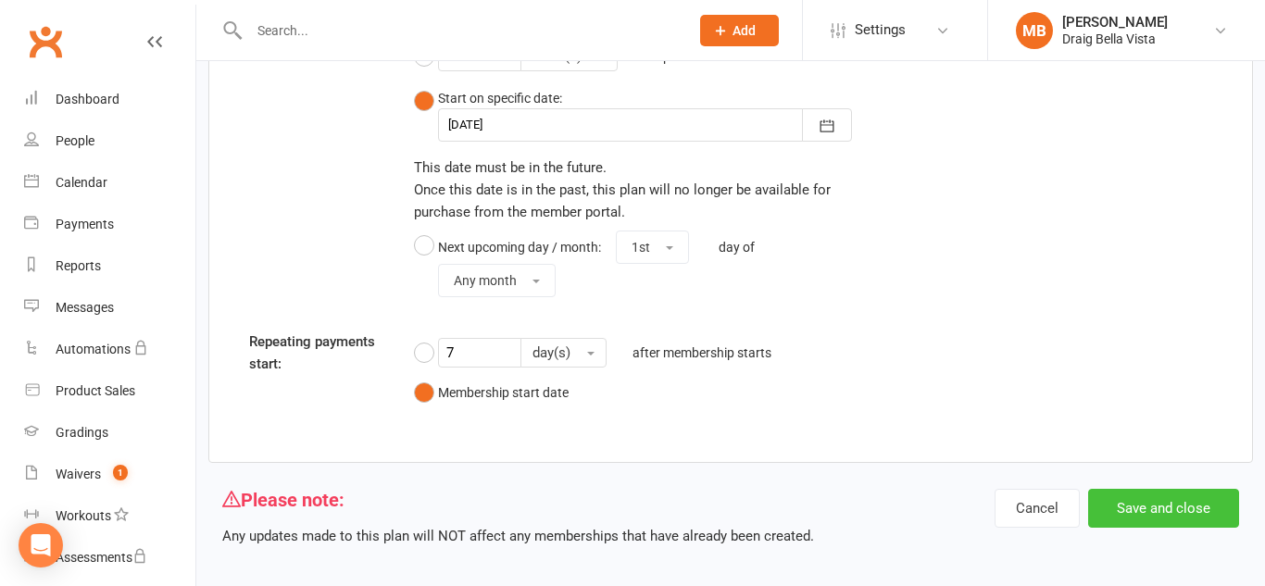
click at [1118, 515] on button "Save and close" at bounding box center [1164, 508] width 151 height 39
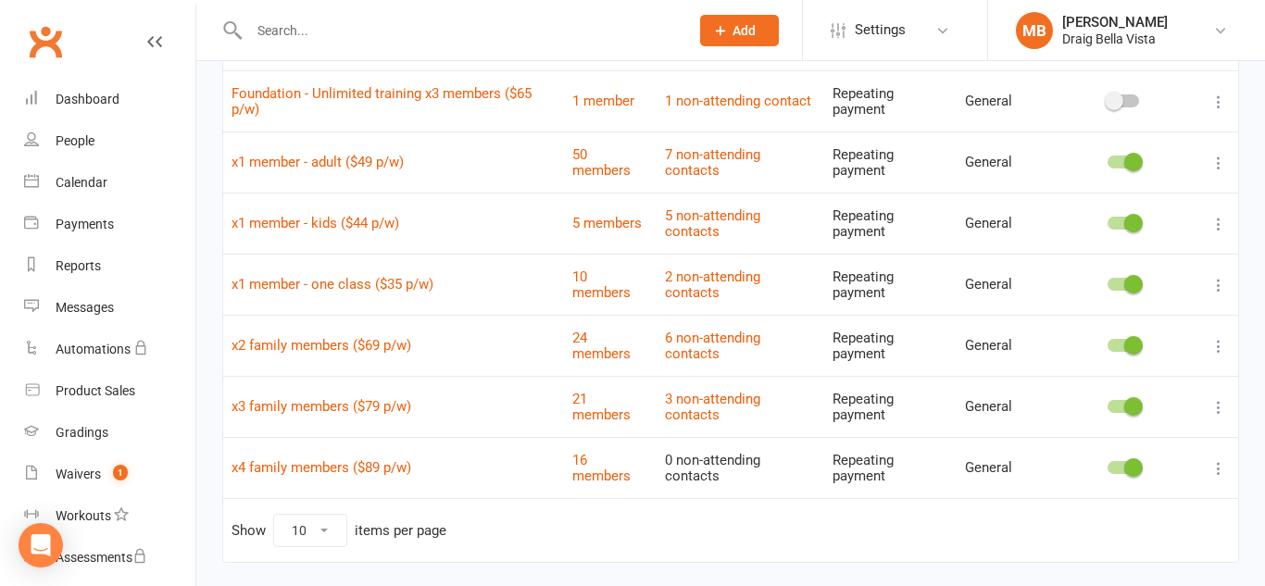
scroll to position [183, 0]
click at [399, 170] on link "x1 member - adult ($49 p/w)" at bounding box center [318, 163] width 172 height 17
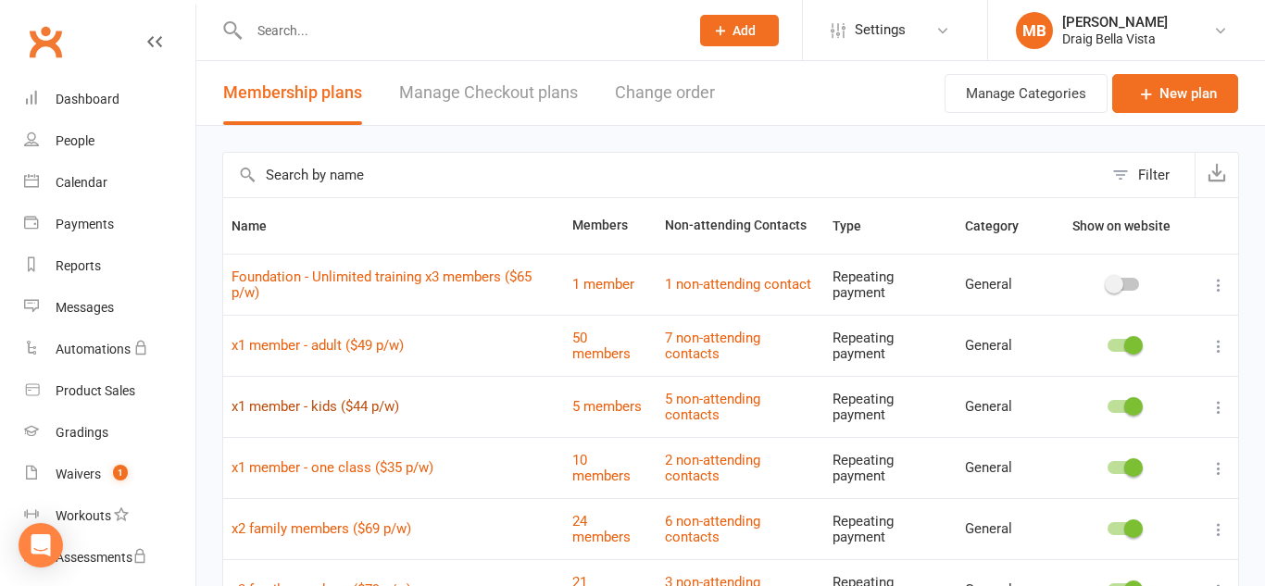
click at [362, 402] on link "x1 member - kids ($44 p/w)" at bounding box center [316, 406] width 168 height 17
click at [420, 469] on link "x1 member - one class ($35 p/w)" at bounding box center [333, 468] width 202 height 17
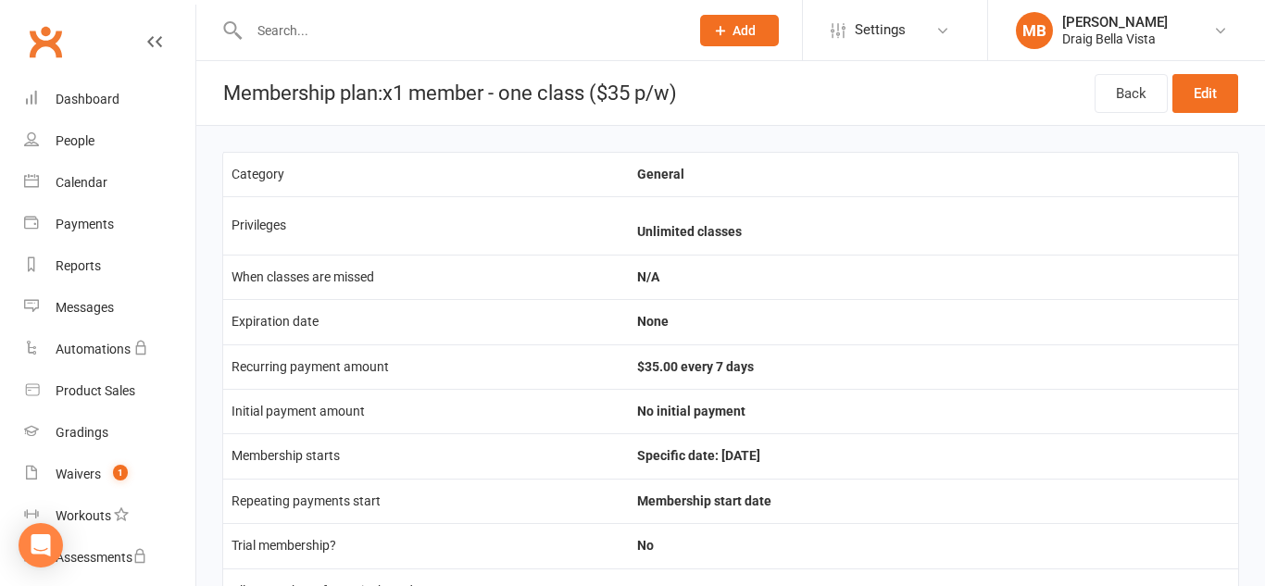
click at [420, 469] on td "Membership starts" at bounding box center [426, 456] width 406 height 44
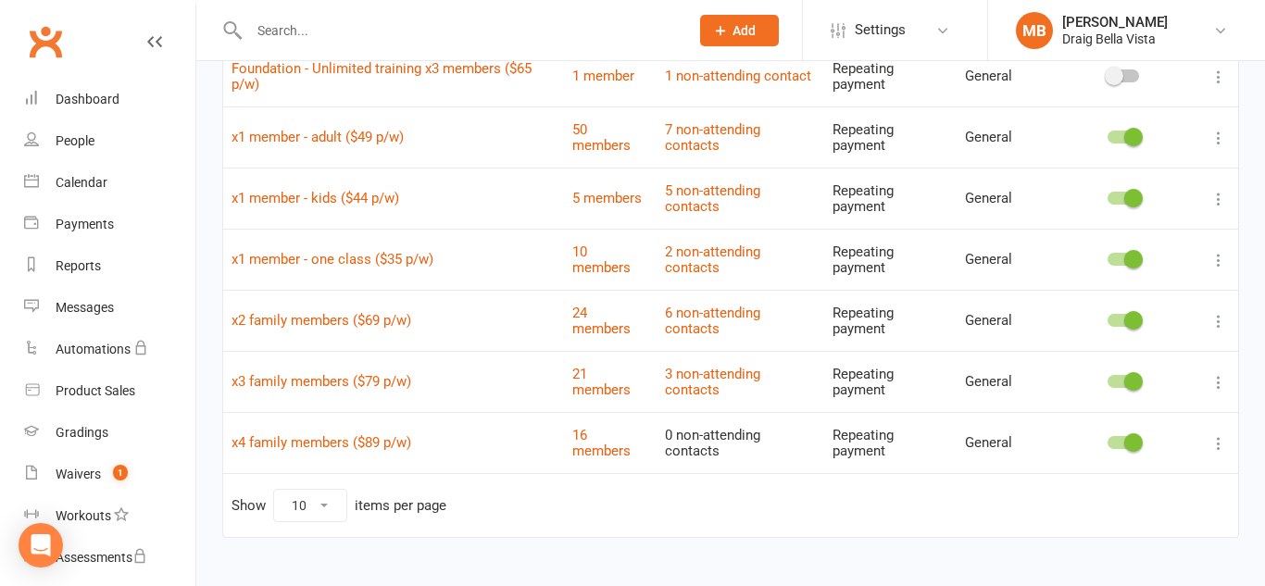
scroll to position [208, 0]
click at [335, 375] on link "x3 family members ($79 p/w)" at bounding box center [322, 382] width 180 height 17
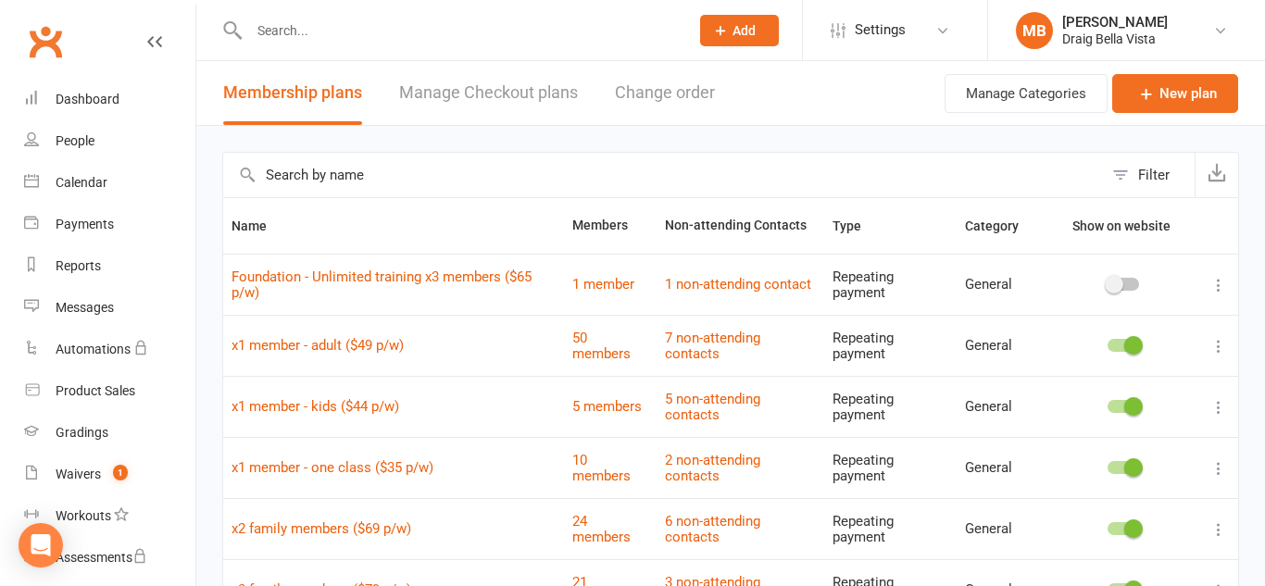
scroll to position [159, 0]
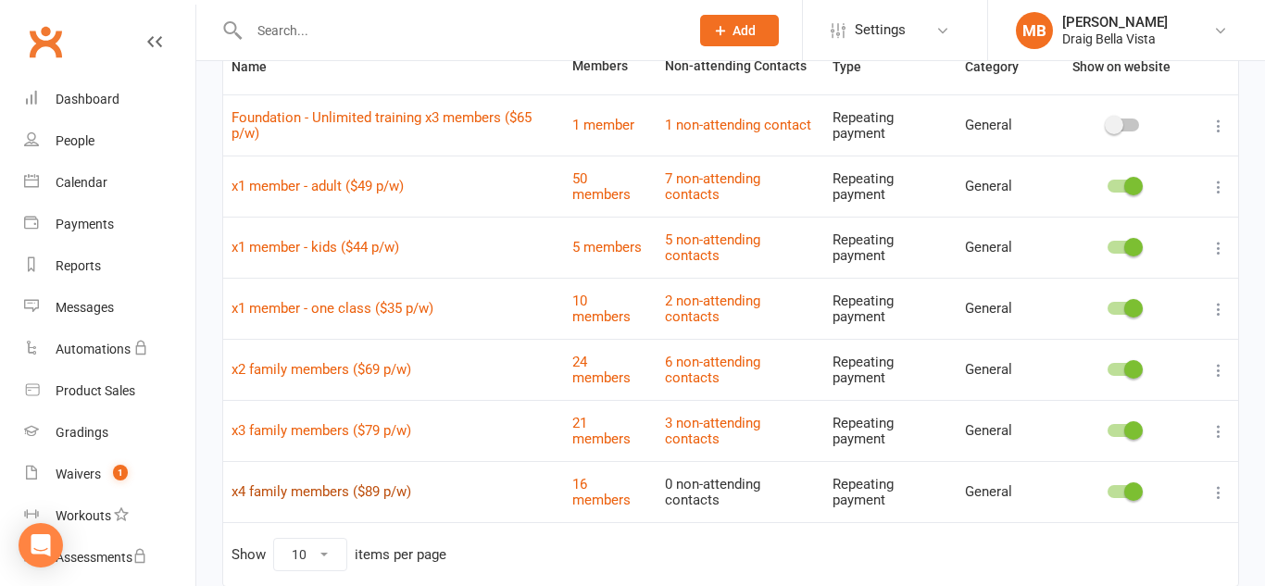
click at [285, 490] on link "x4 family members ($89 p/w)" at bounding box center [322, 492] width 180 height 17
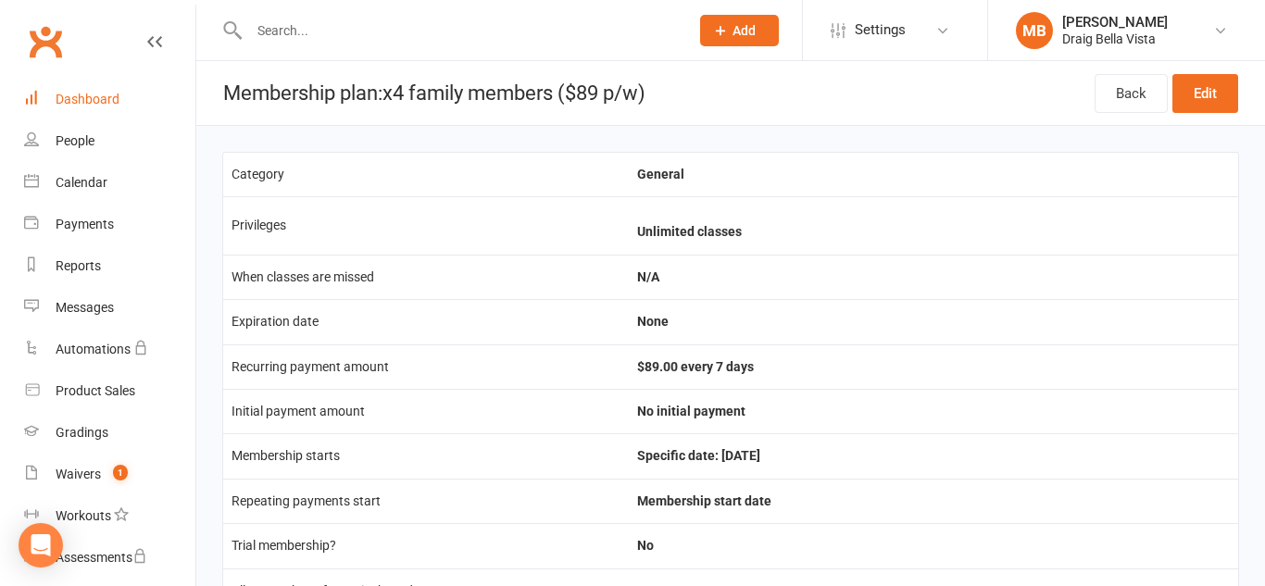
click at [94, 93] on div "Dashboard" at bounding box center [88, 99] width 64 height 15
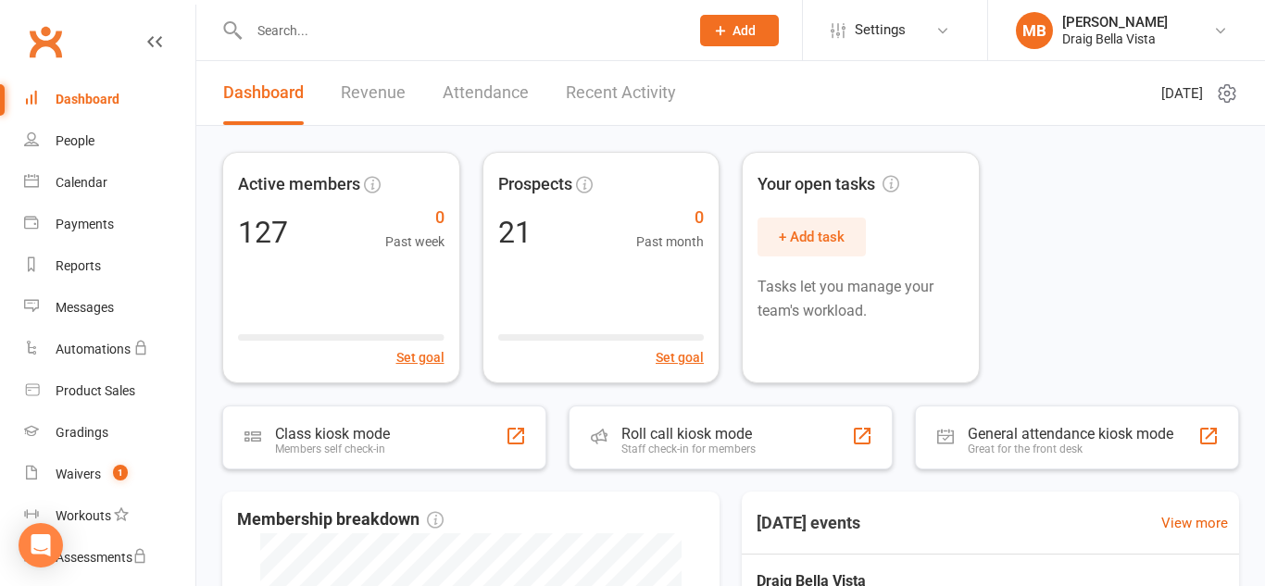
click at [348, 34] on input "text" at bounding box center [460, 31] width 433 height 26
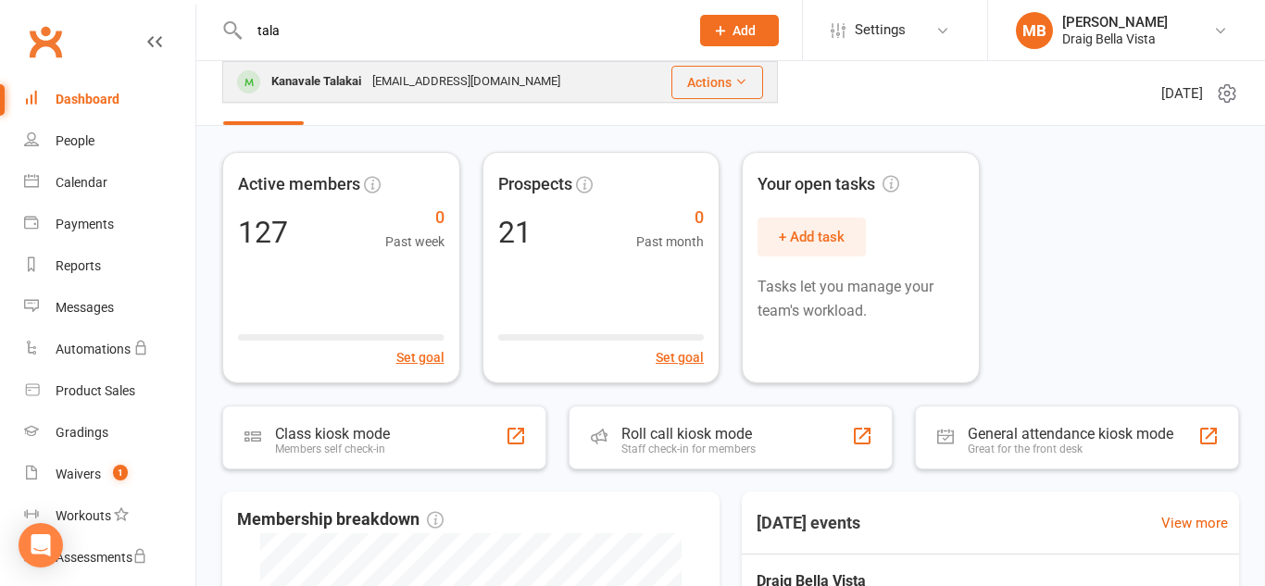
type input "tala"
click at [303, 69] on div "Kanavale Talakai" at bounding box center [316, 82] width 101 height 27
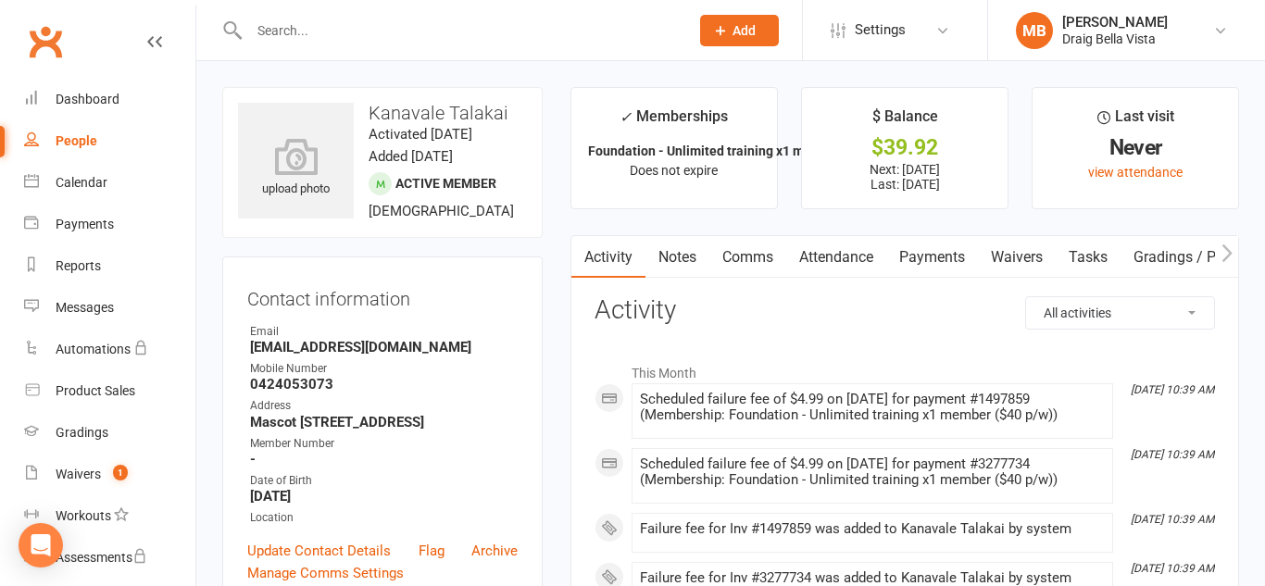
click at [954, 254] on link "Payments" at bounding box center [933, 257] width 92 height 43
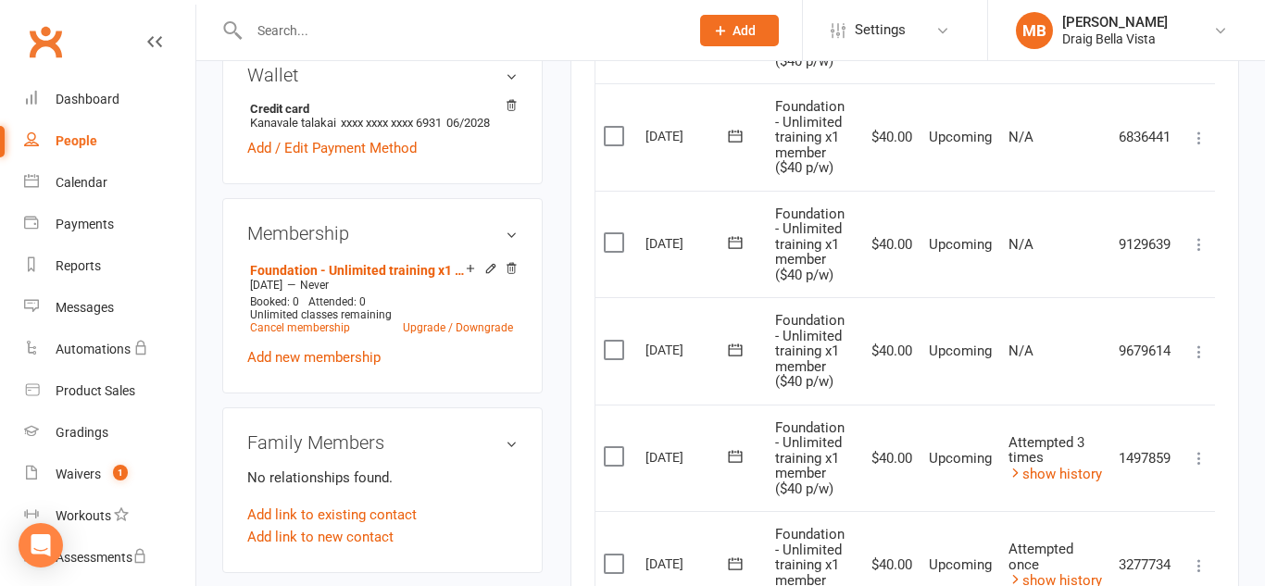
scroll to position [585, 0]
click at [1205, 466] on icon at bounding box center [1199, 457] width 19 height 19
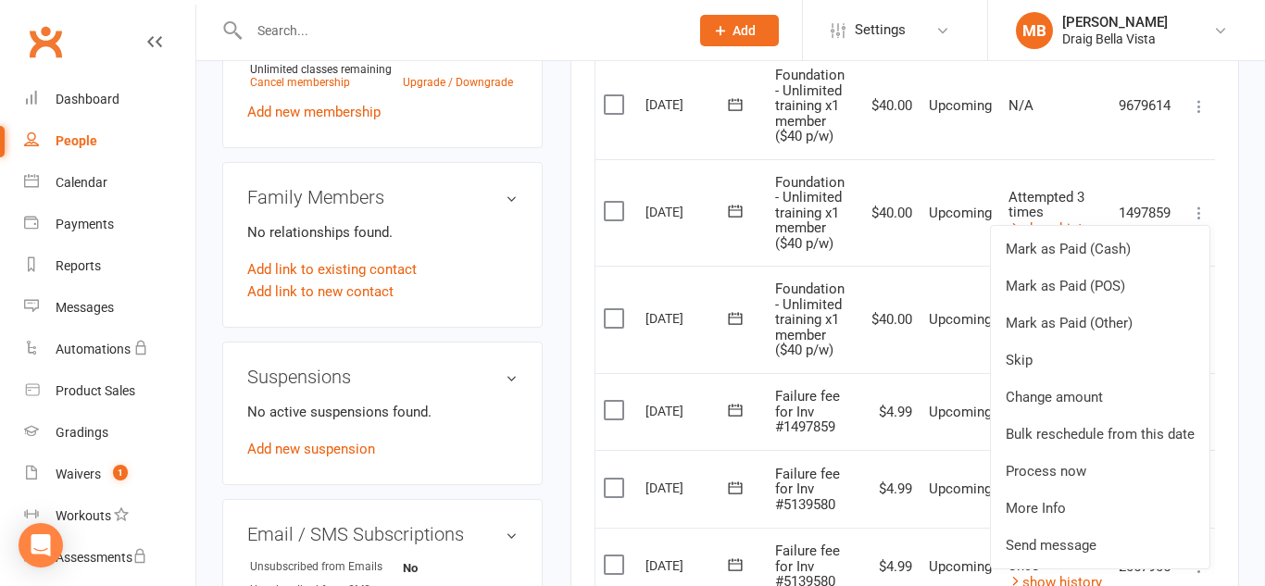
scroll to position [837, 0]
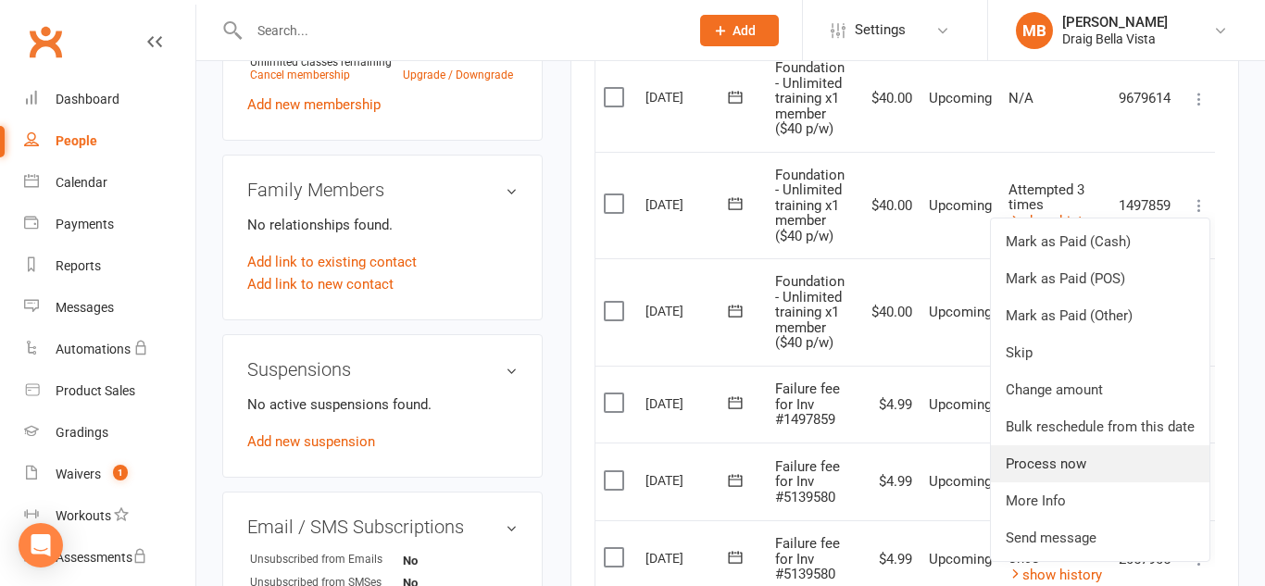
click at [1156, 472] on link "Process now" at bounding box center [1100, 464] width 219 height 37
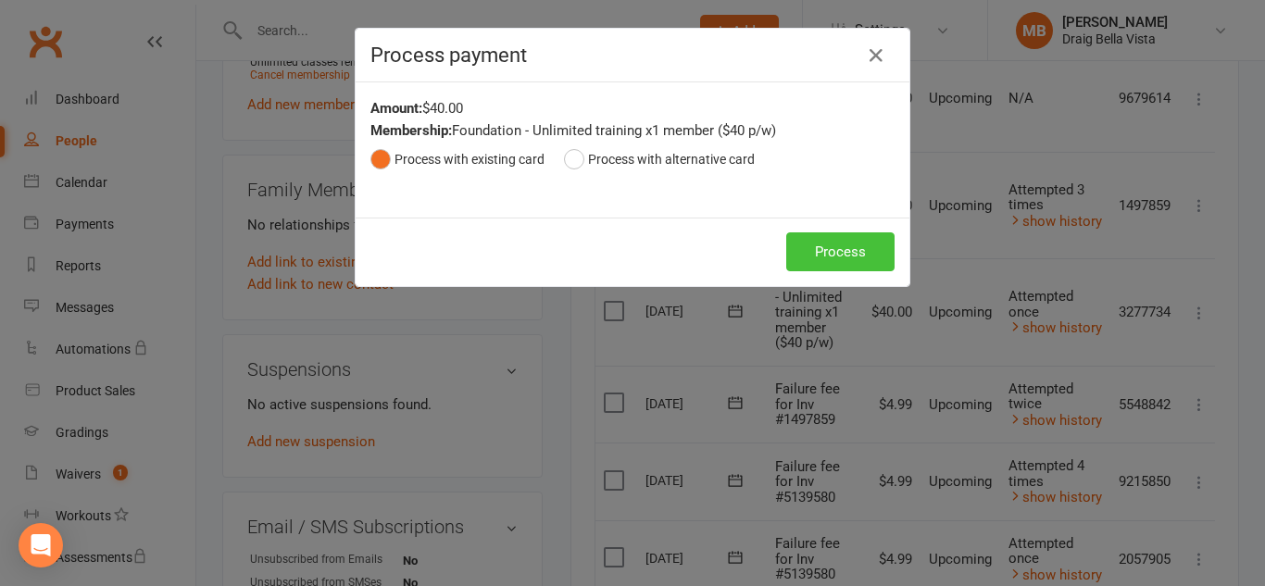
click at [827, 254] on button "Process" at bounding box center [841, 252] width 108 height 39
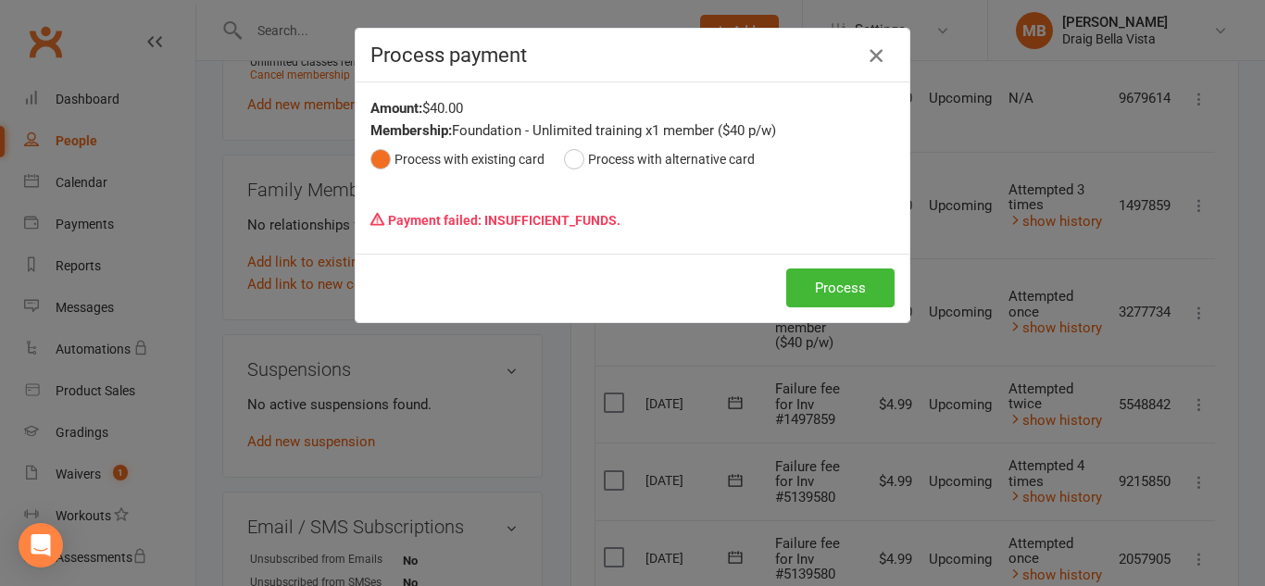
click at [878, 62] on icon "button" at bounding box center [876, 55] width 22 height 22
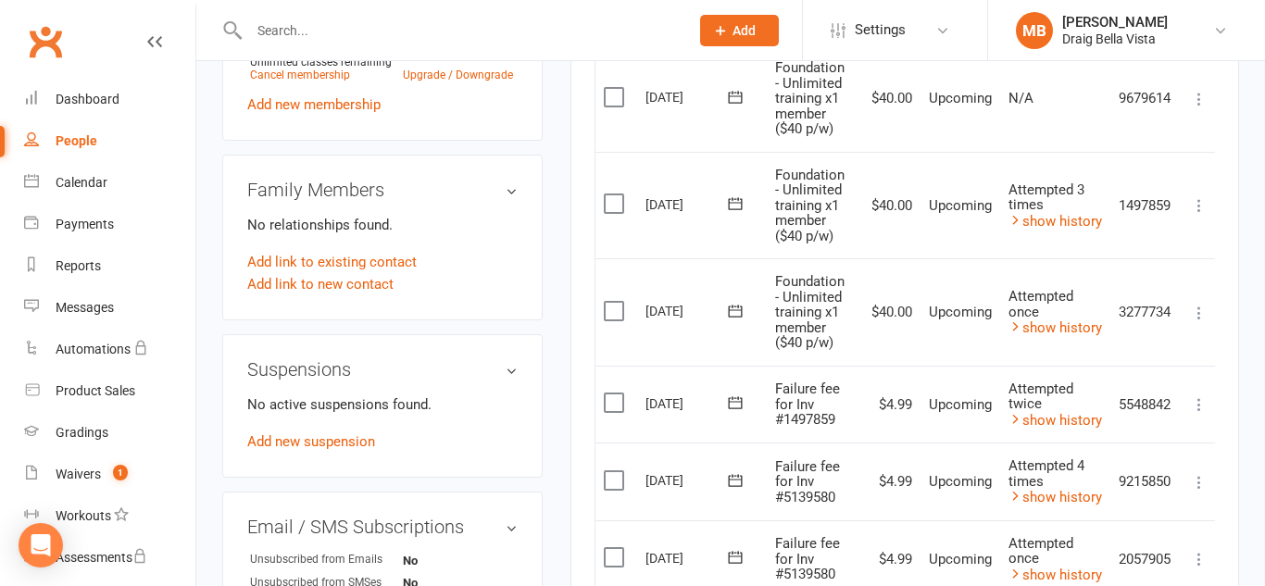
click at [473, 45] on div at bounding box center [449, 30] width 454 height 60
click at [467, 32] on input "text" at bounding box center [460, 31] width 433 height 26
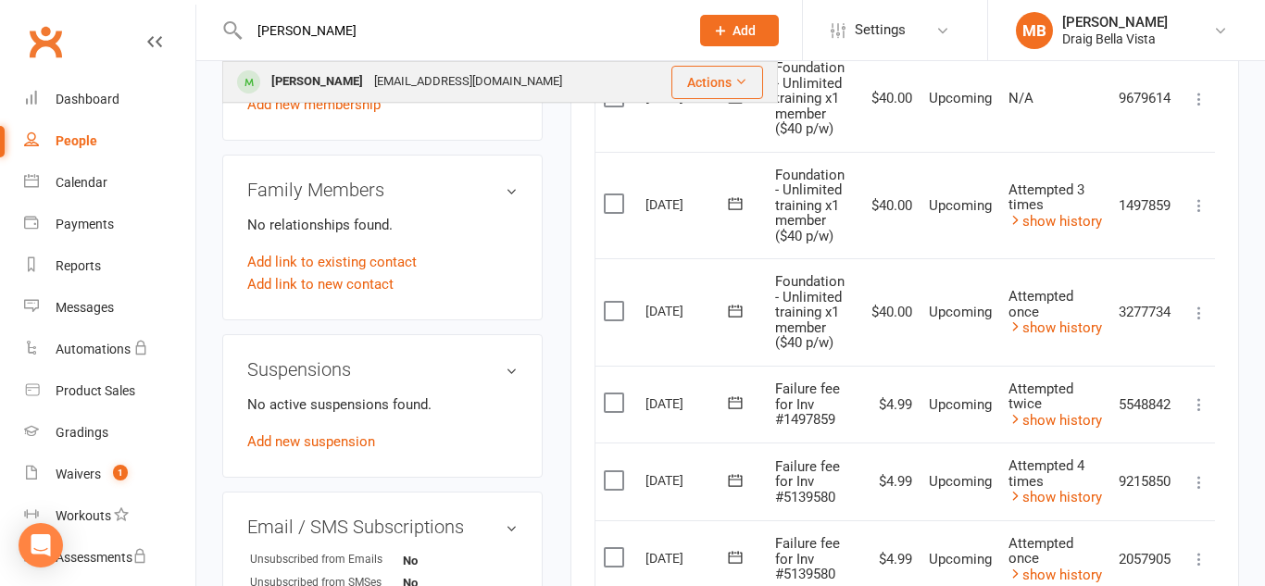
type input "[PERSON_NAME]"
click at [398, 77] on div "[EMAIL_ADDRESS][DOMAIN_NAME]" at bounding box center [468, 82] width 199 height 27
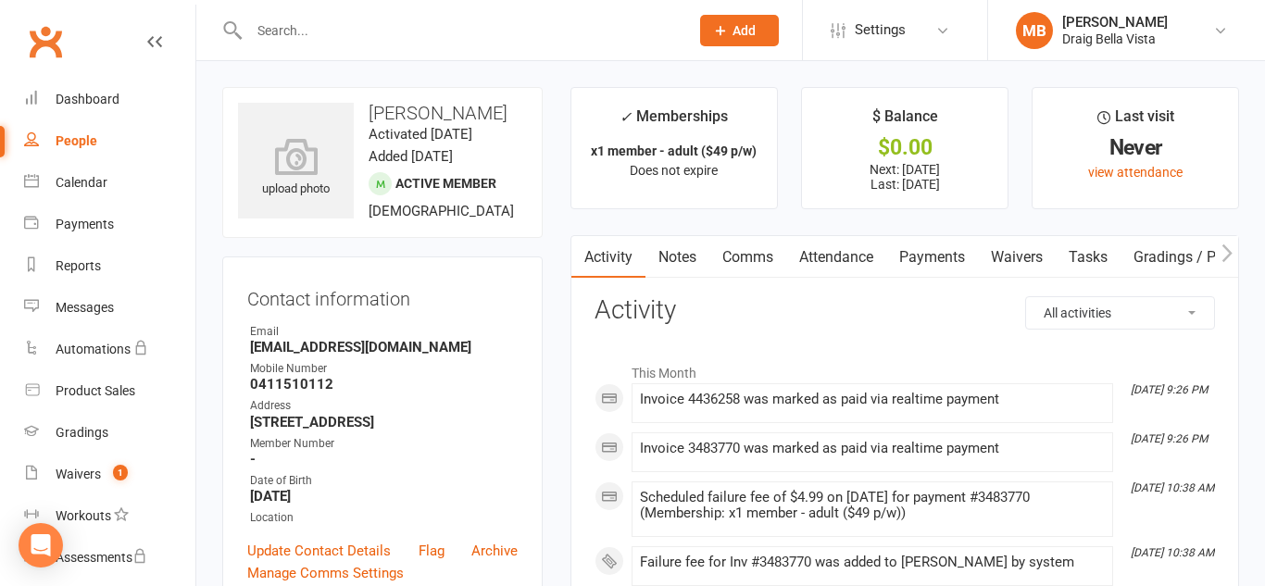
click at [938, 266] on link "Payments" at bounding box center [933, 257] width 92 height 43
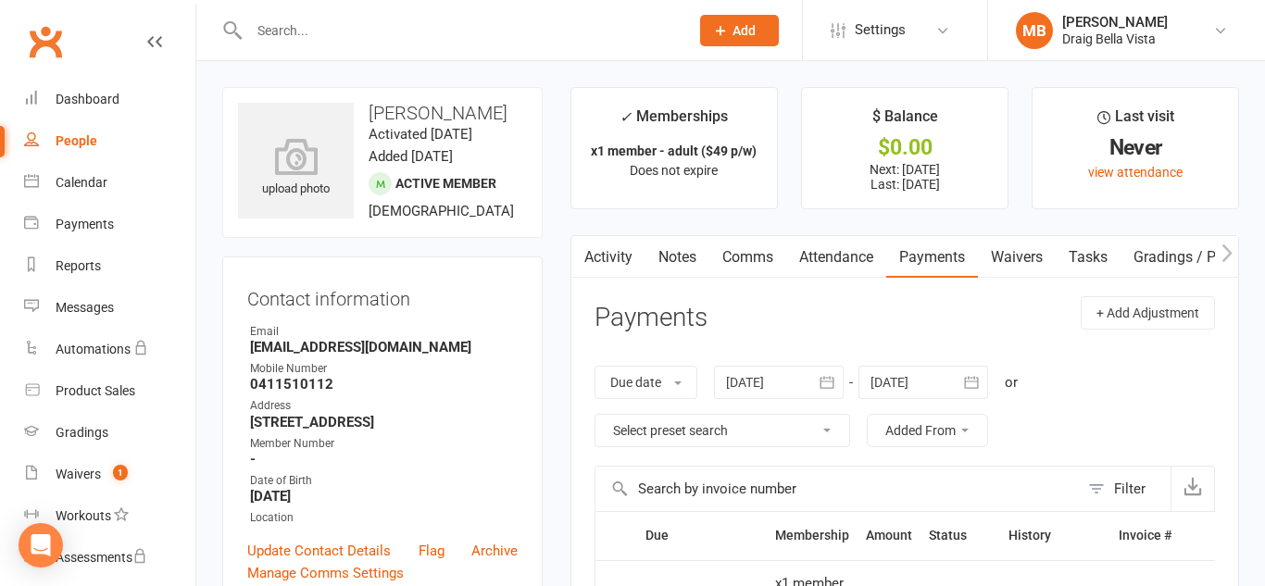
click at [354, 39] on input "text" at bounding box center [460, 31] width 433 height 26
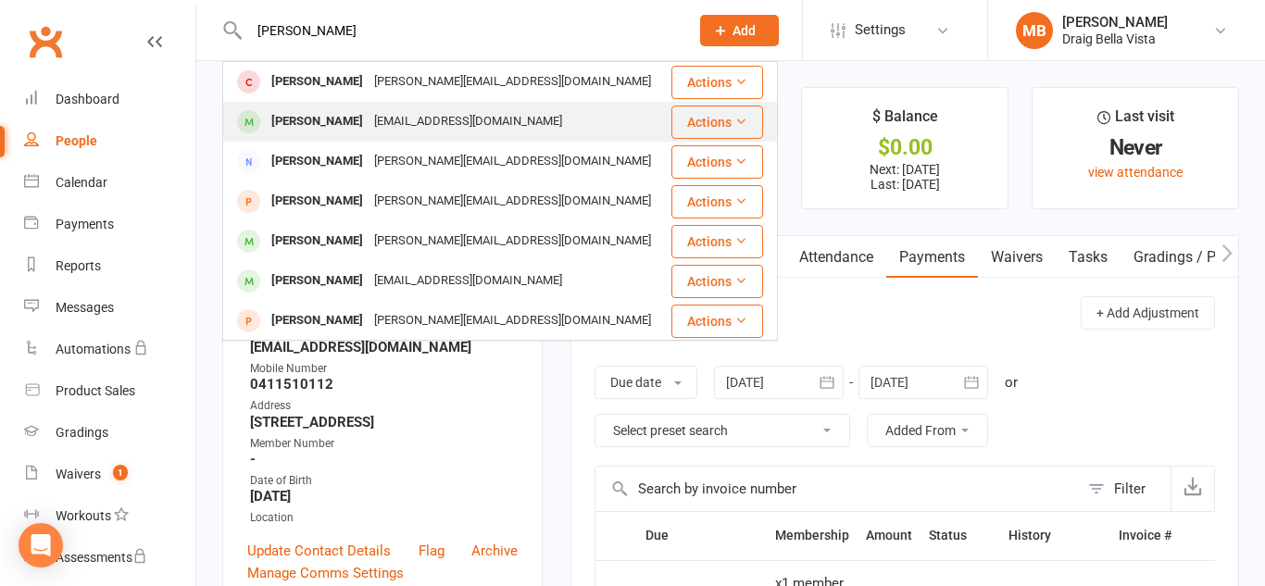
type input "[PERSON_NAME]"
click at [314, 119] on div "[PERSON_NAME]" at bounding box center [317, 121] width 103 height 27
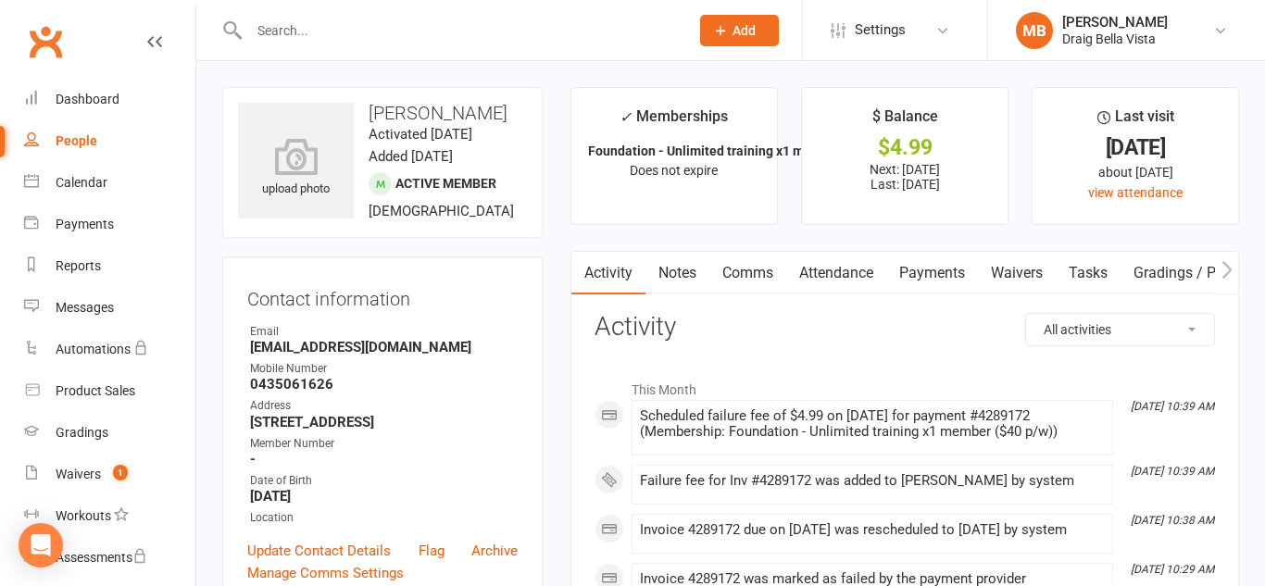
click at [913, 283] on link "Payments" at bounding box center [933, 273] width 92 height 43
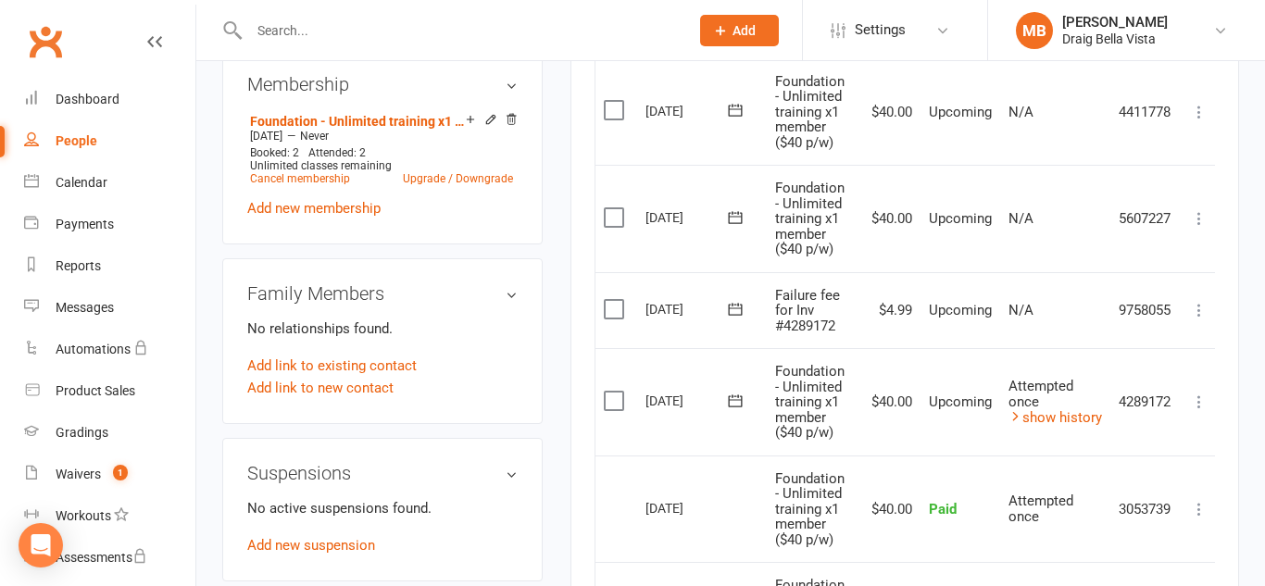
scroll to position [738, 0]
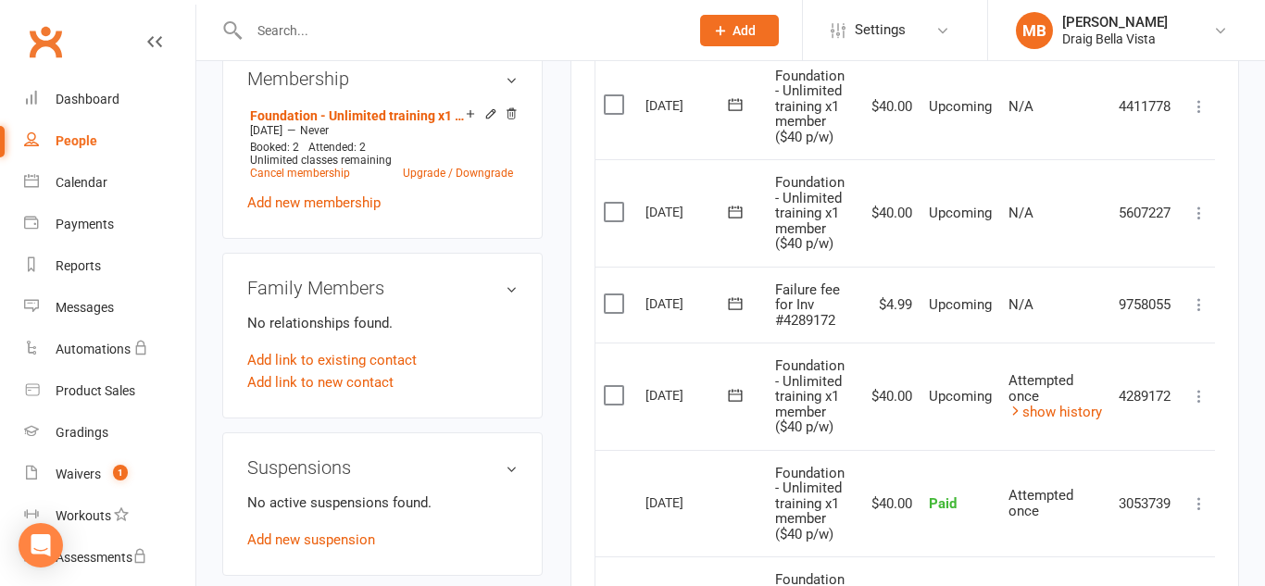
click at [1206, 397] on icon at bounding box center [1199, 396] width 19 height 19
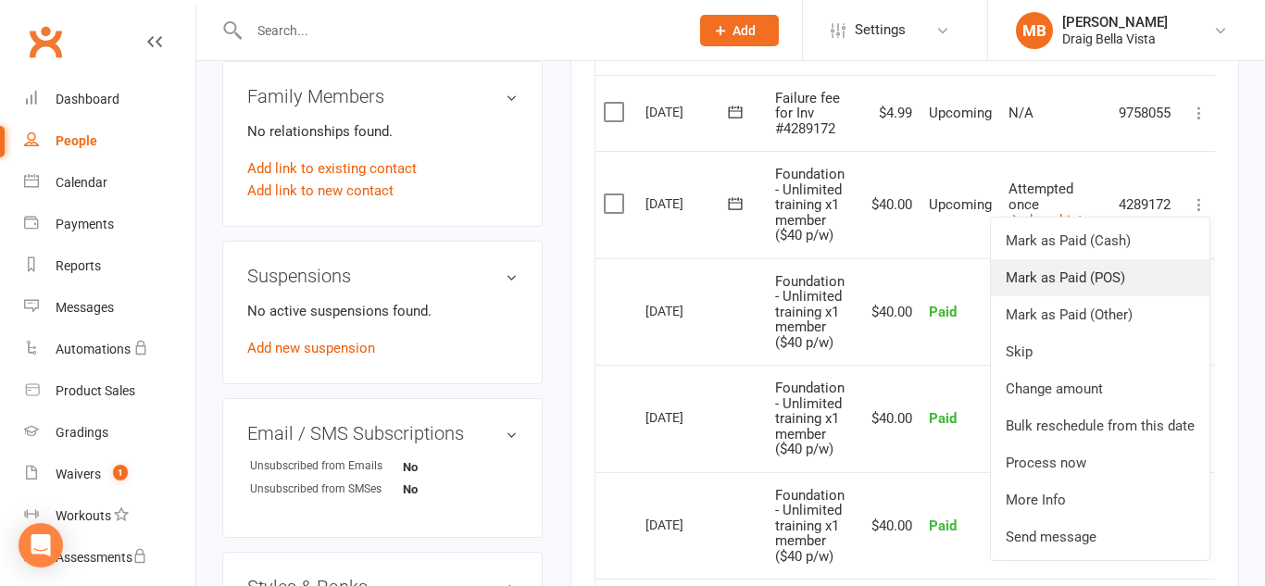
scroll to position [932, 0]
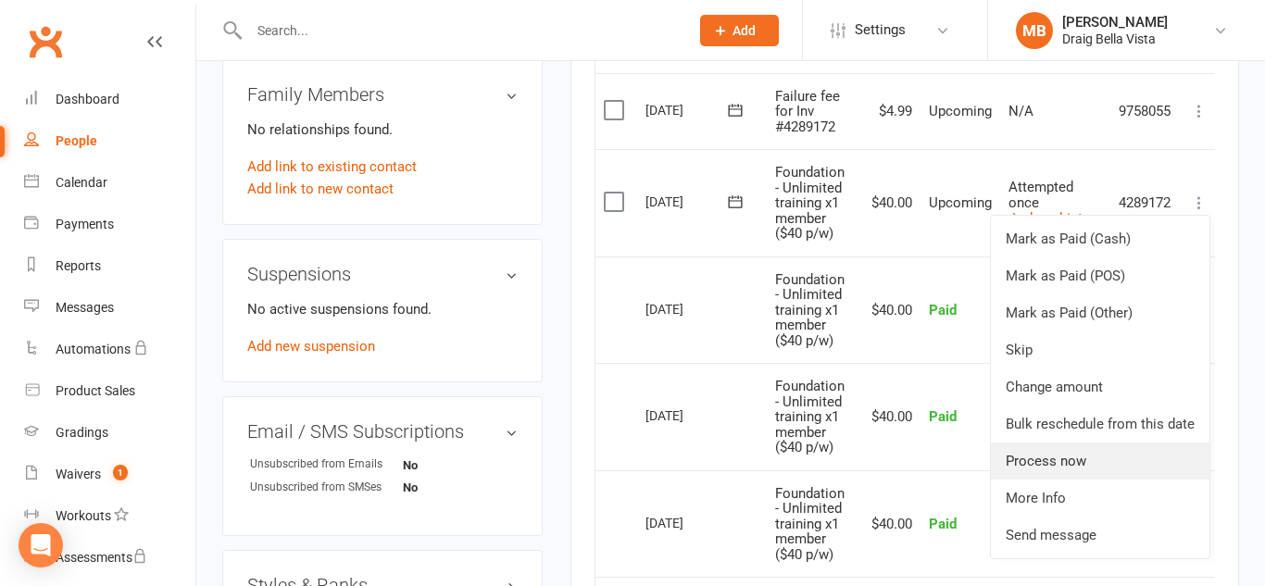
click at [1127, 469] on link "Process now" at bounding box center [1100, 461] width 219 height 37
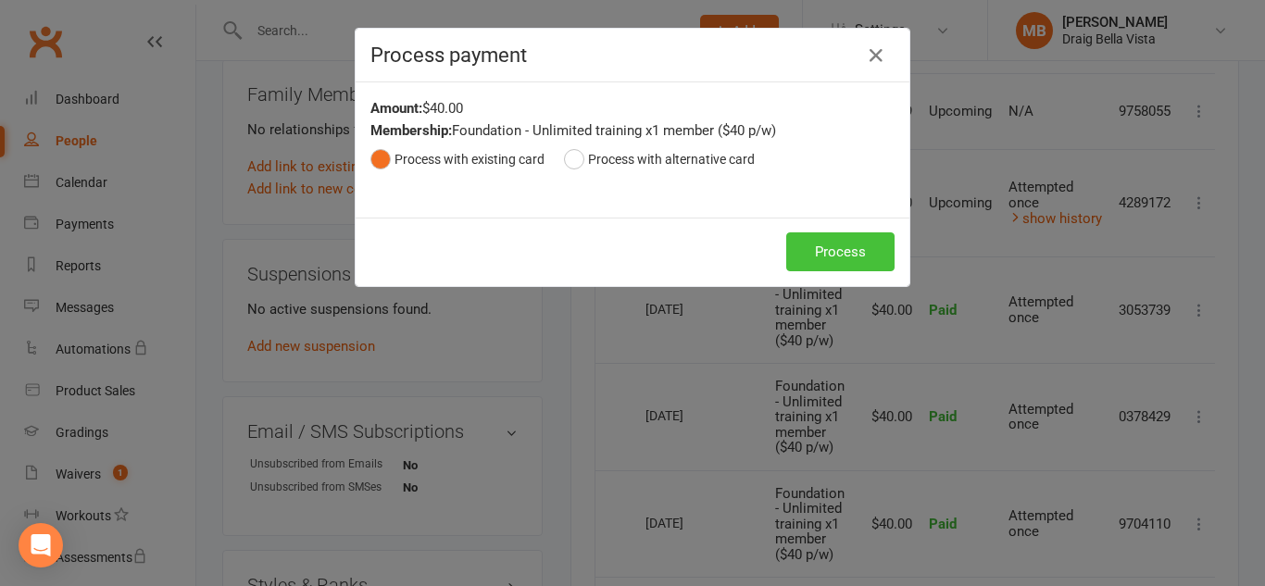
click at [831, 259] on button "Process" at bounding box center [841, 252] width 108 height 39
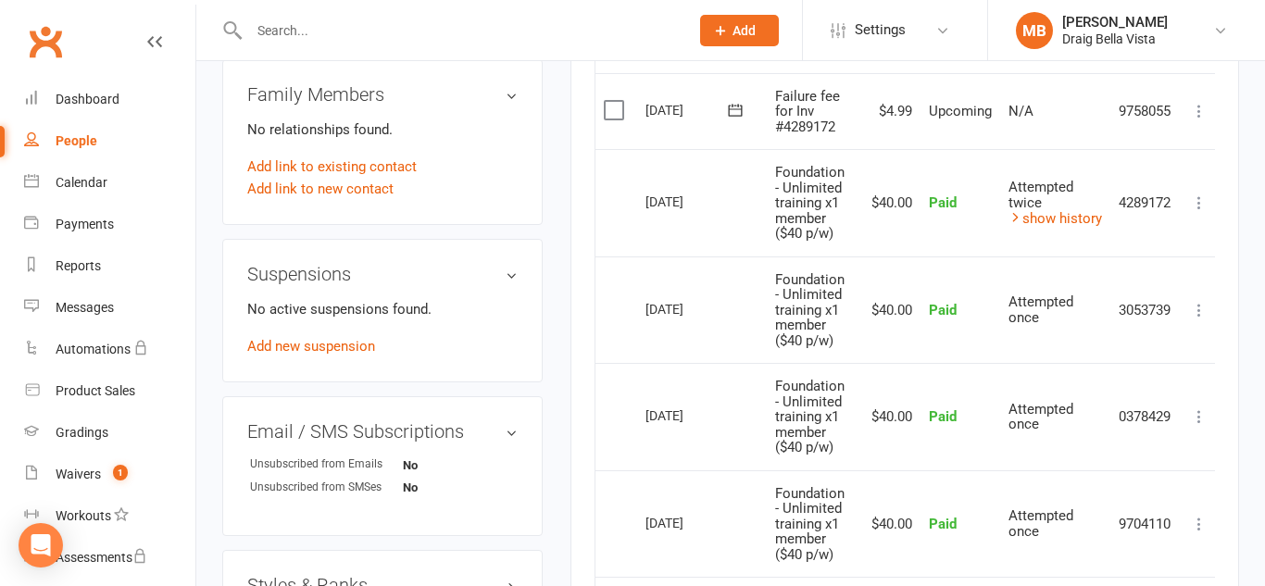
click at [1203, 113] on icon at bounding box center [1199, 111] width 19 height 19
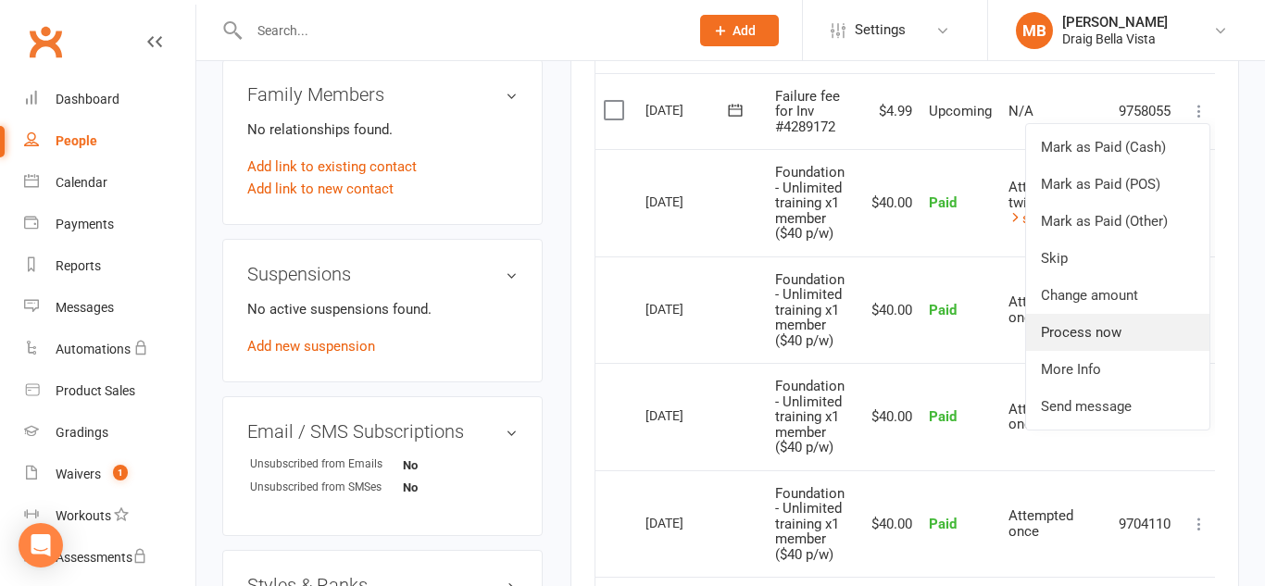
click at [1115, 328] on link "Process now" at bounding box center [1117, 332] width 183 height 37
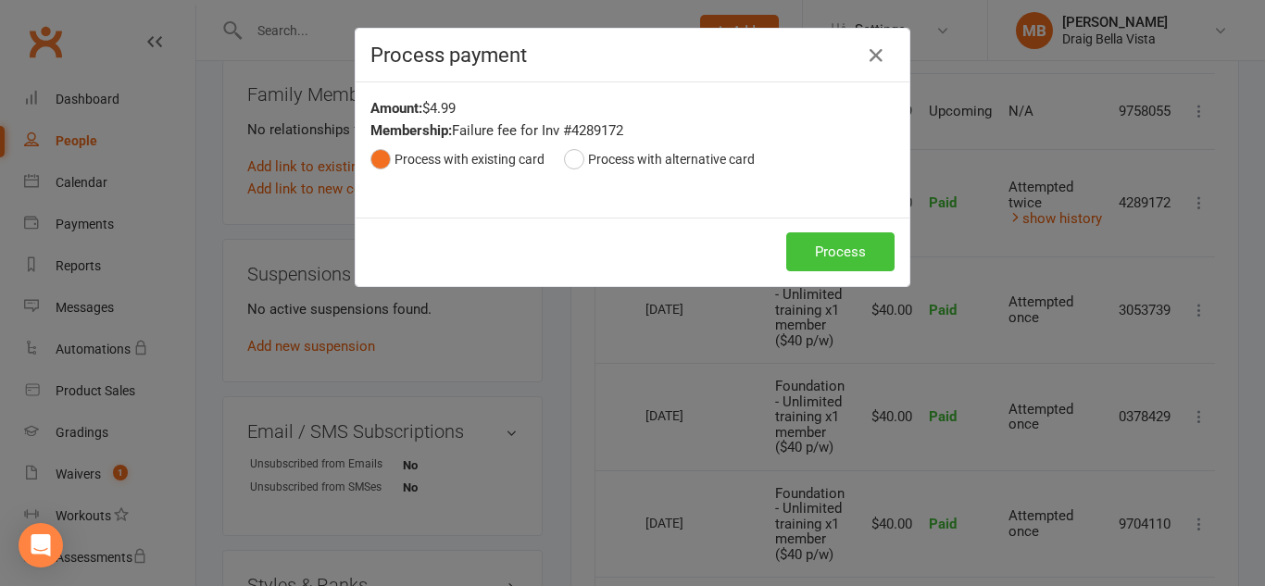
click at [824, 258] on button "Process" at bounding box center [841, 252] width 108 height 39
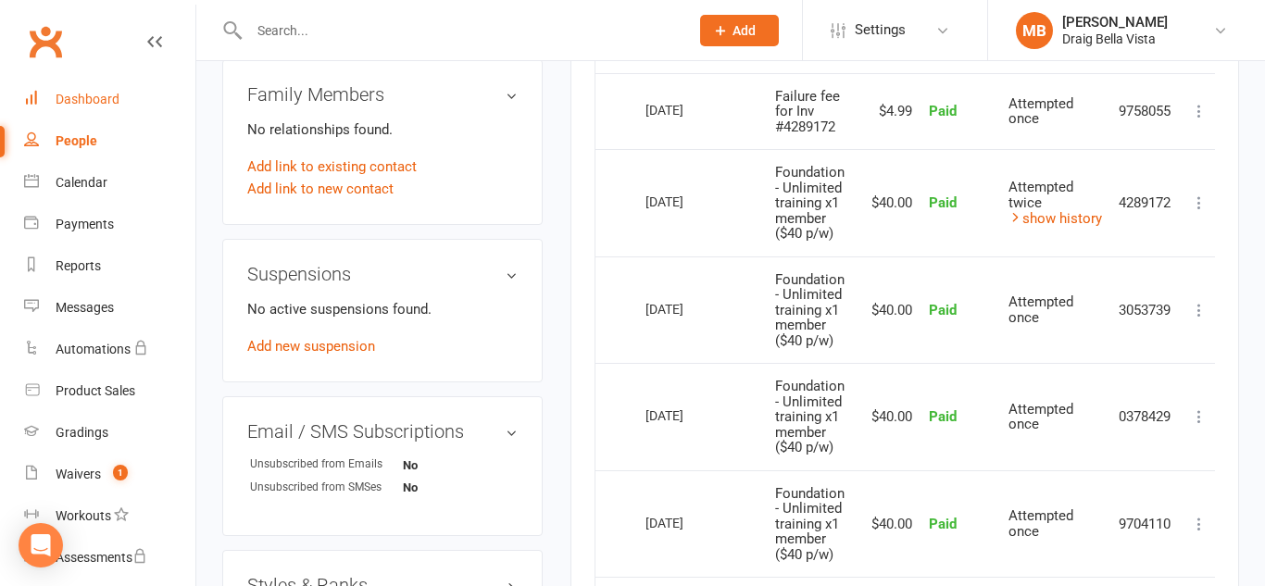
click at [72, 101] on div "Dashboard" at bounding box center [88, 99] width 64 height 15
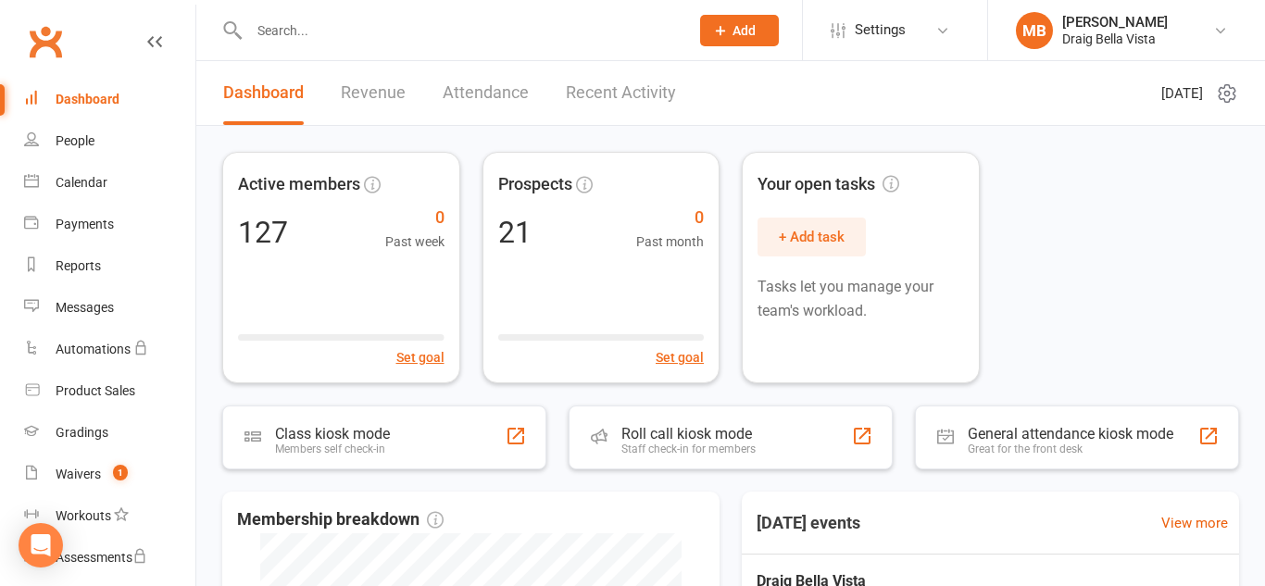
click at [293, 38] on input "text" at bounding box center [460, 31] width 433 height 26
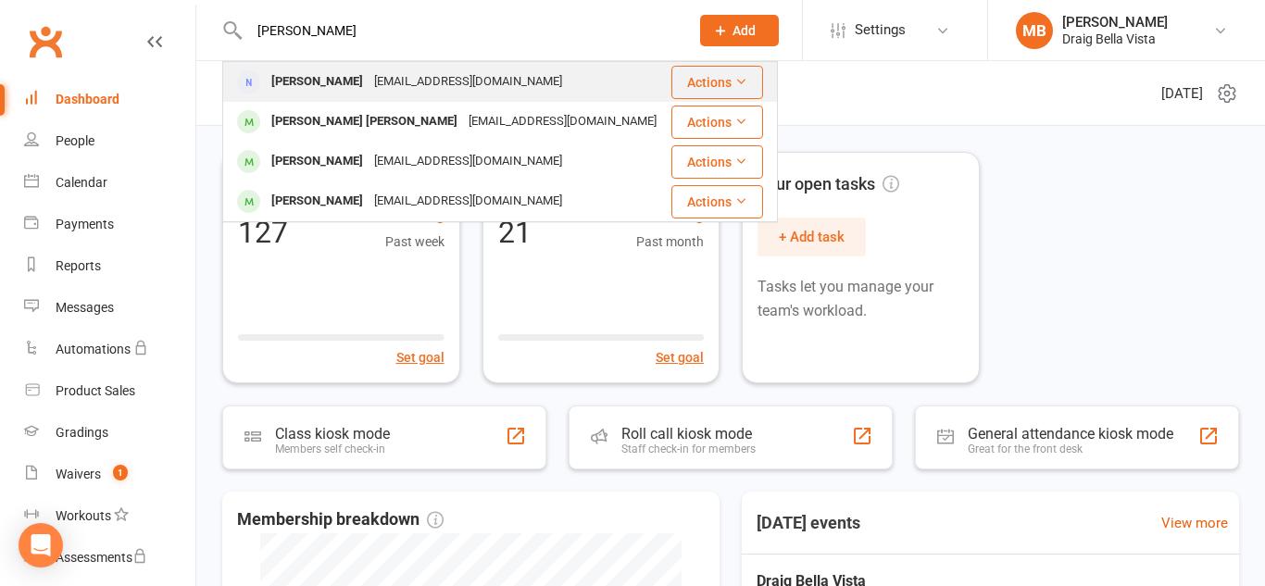
type input "[PERSON_NAME]"
click at [339, 86] on div "[PERSON_NAME]" at bounding box center [317, 82] width 103 height 27
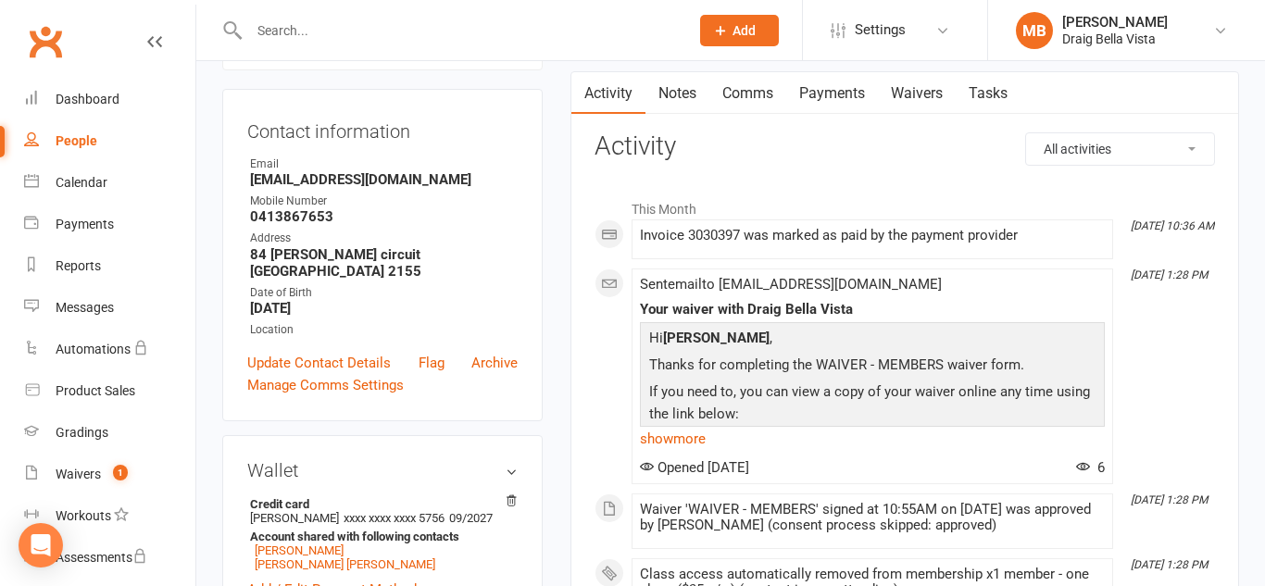
scroll to position [166, 0]
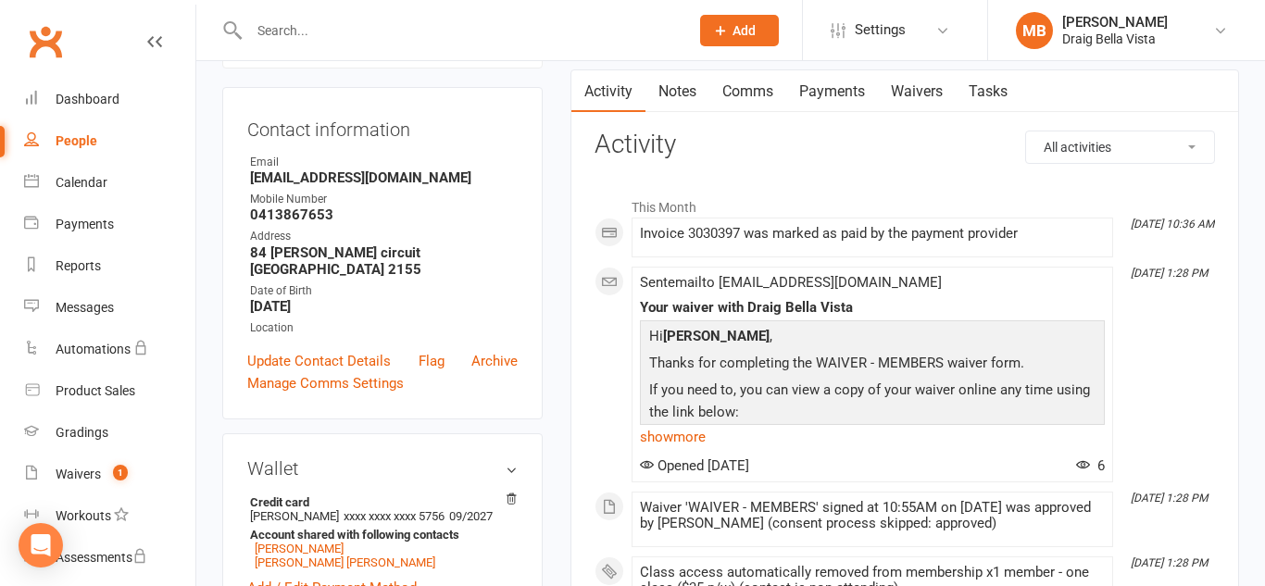
click at [816, 85] on link "Payments" at bounding box center [833, 91] width 92 height 43
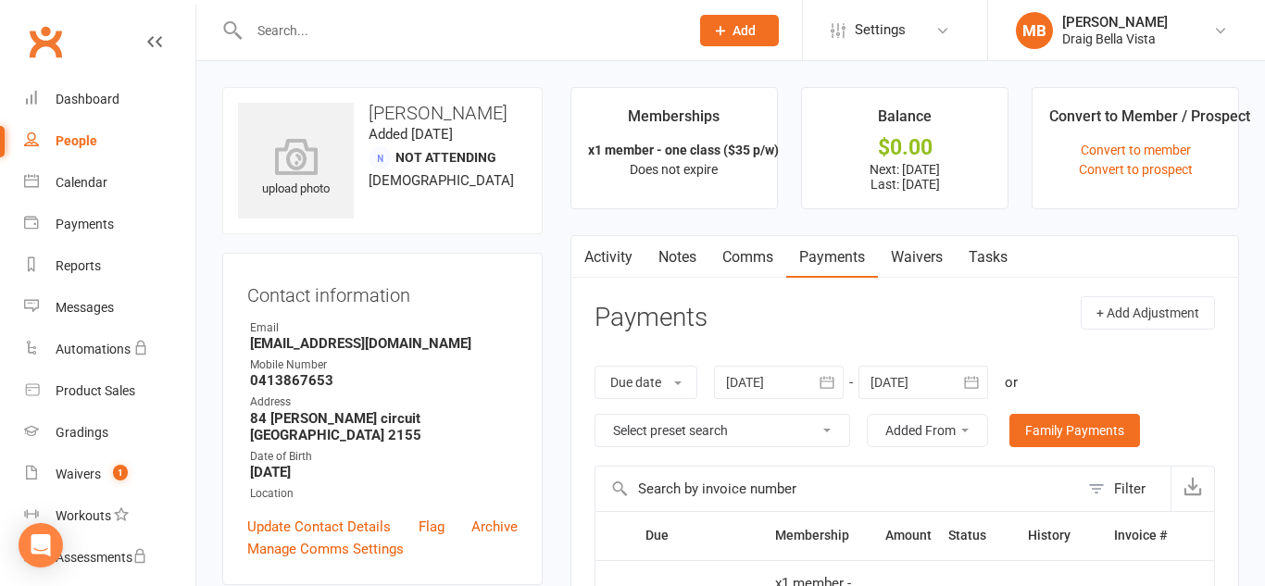
scroll to position [3, 0]
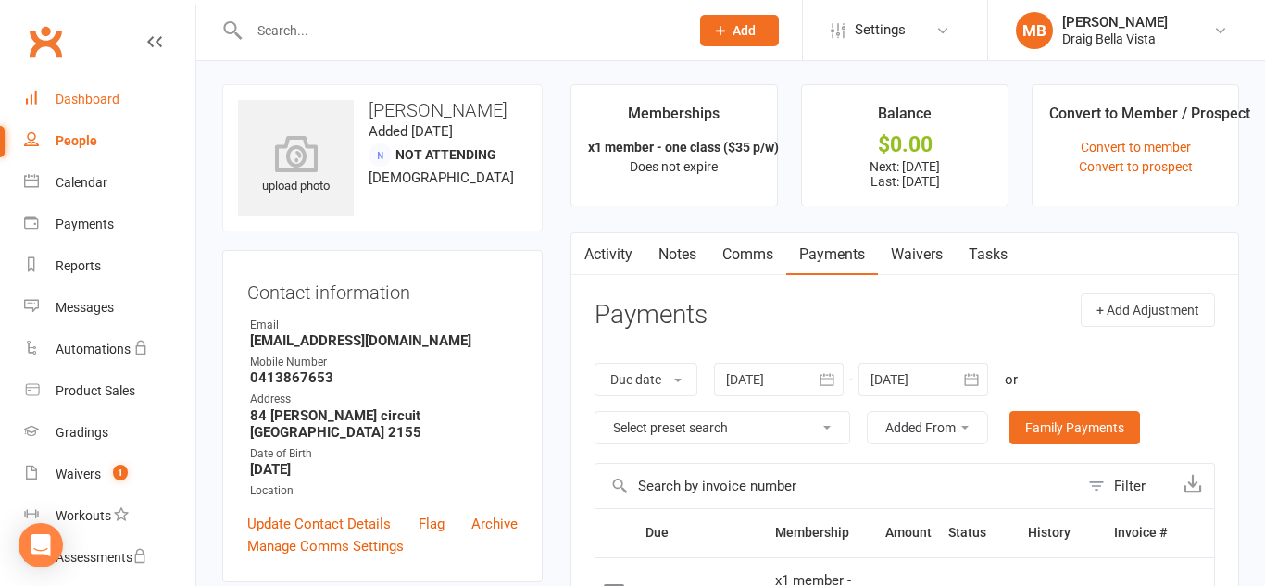
click at [69, 106] on div "Dashboard" at bounding box center [88, 99] width 64 height 15
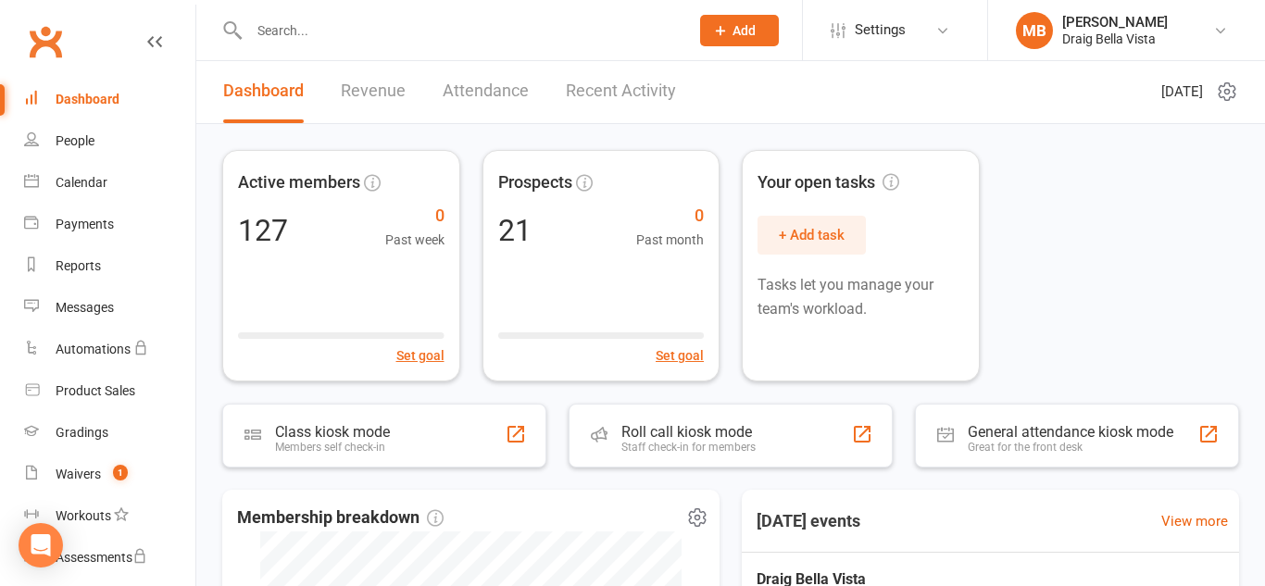
scroll to position [3, 0]
click at [102, 19] on div "Clubworx" at bounding box center [97, 53] width 195 height 69
click at [88, 27] on div "Clubworx" at bounding box center [97, 53] width 195 height 69
click at [81, 135] on div "People" at bounding box center [75, 140] width 39 height 15
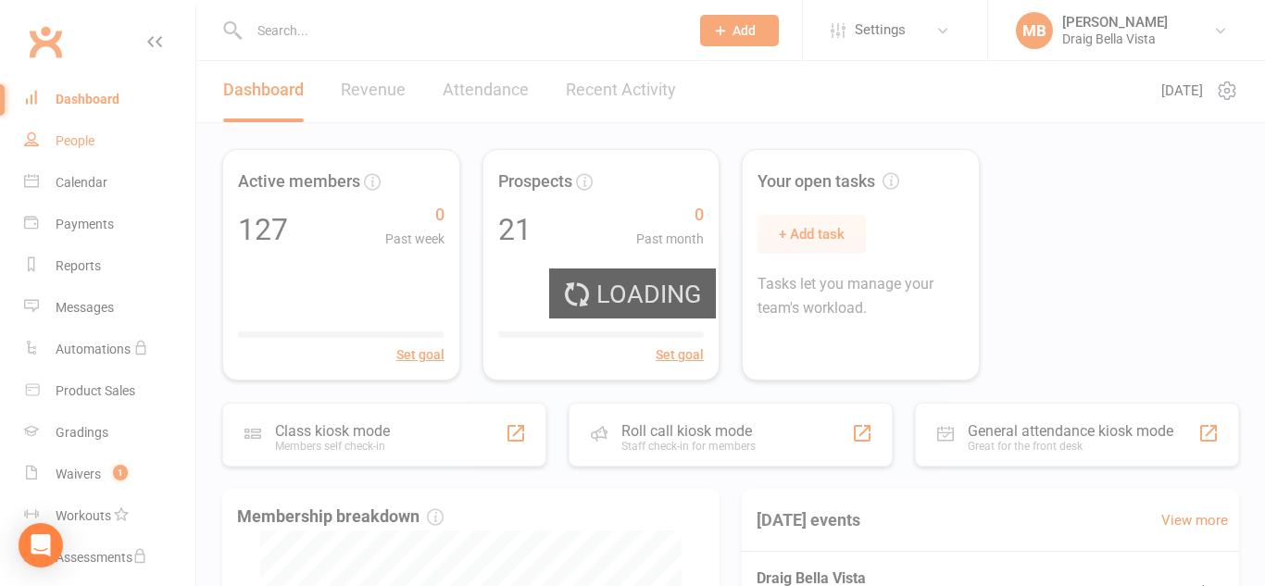
select select "100"
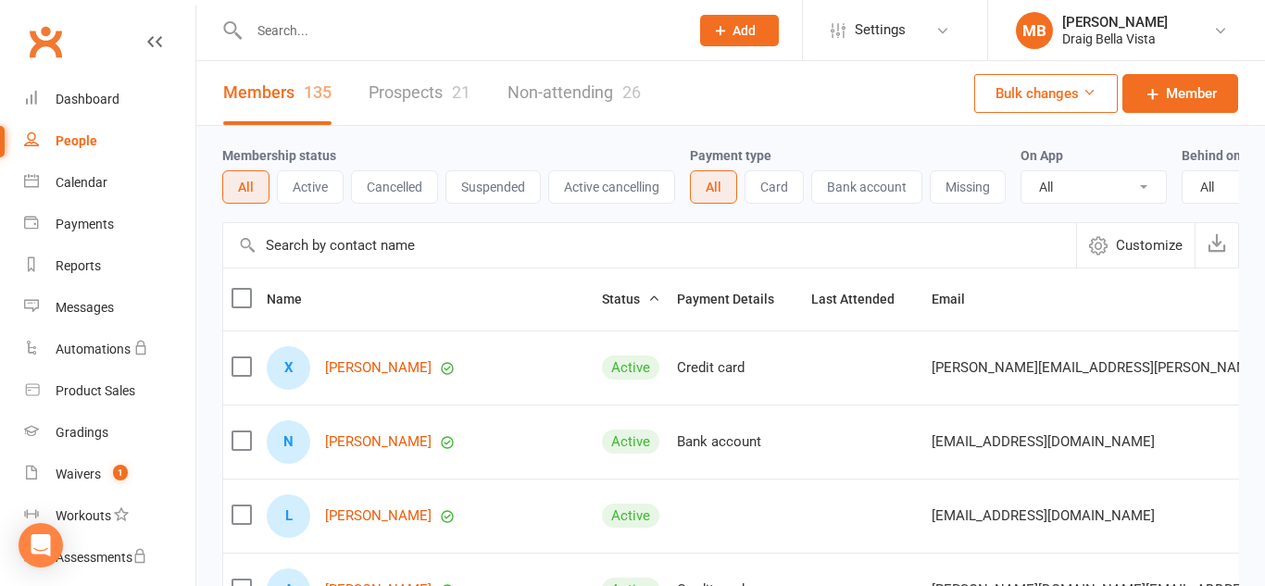
click at [104, 38] on div "Clubworx" at bounding box center [97, 53] width 195 height 69
click at [1228, 21] on link "MB [PERSON_NAME] Draig Bella Vista" at bounding box center [1126, 30] width 221 height 37
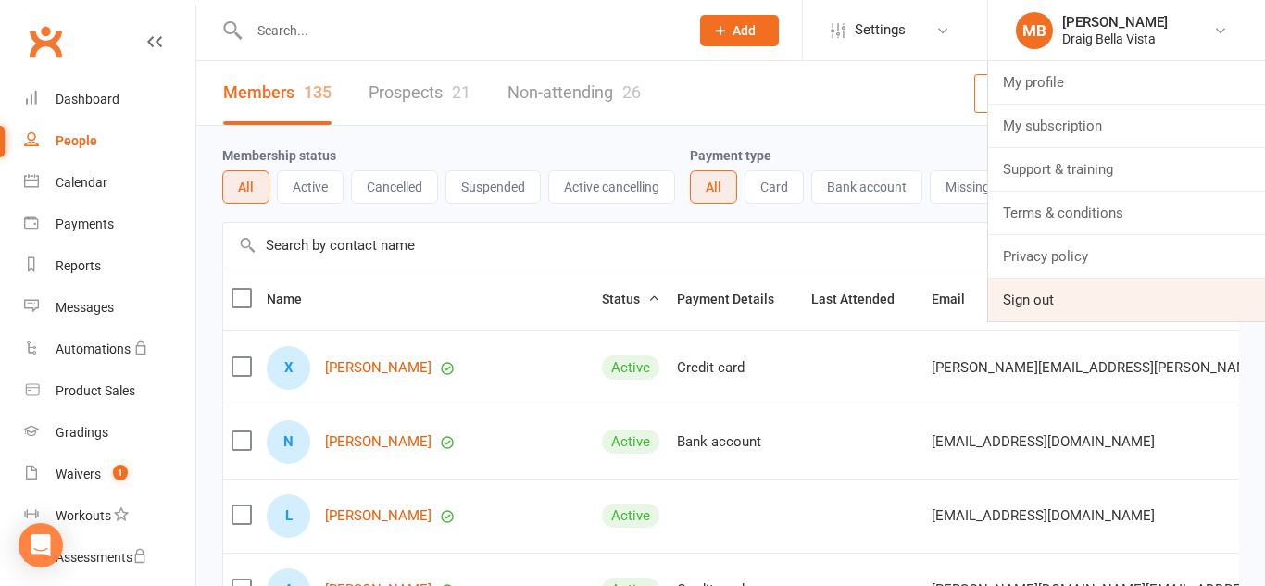
click at [1012, 309] on link "Sign out" at bounding box center [1126, 300] width 277 height 43
